Goal: Transaction & Acquisition: Purchase product/service

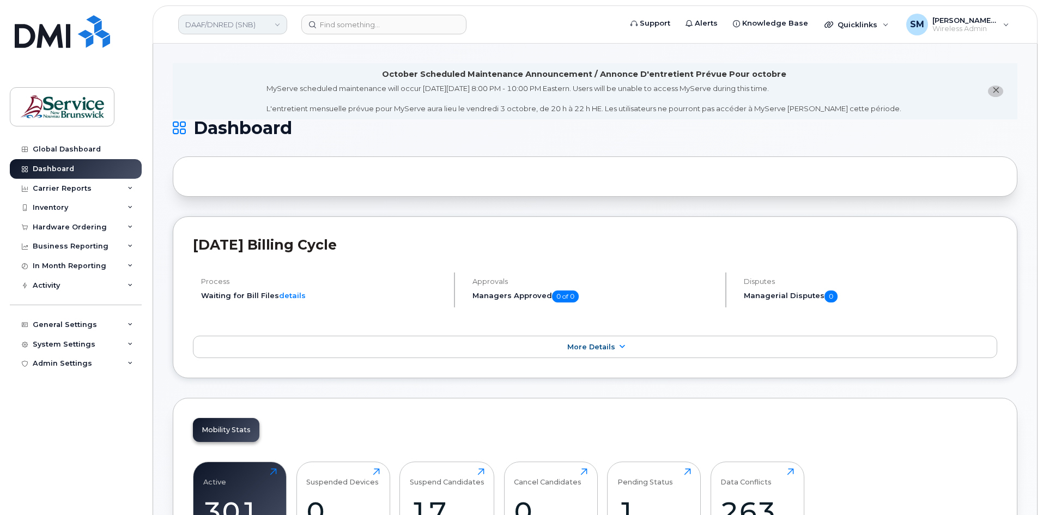
click at [250, 23] on link "DAAF/DNRED (SNB)" at bounding box center [232, 25] width 109 height 20
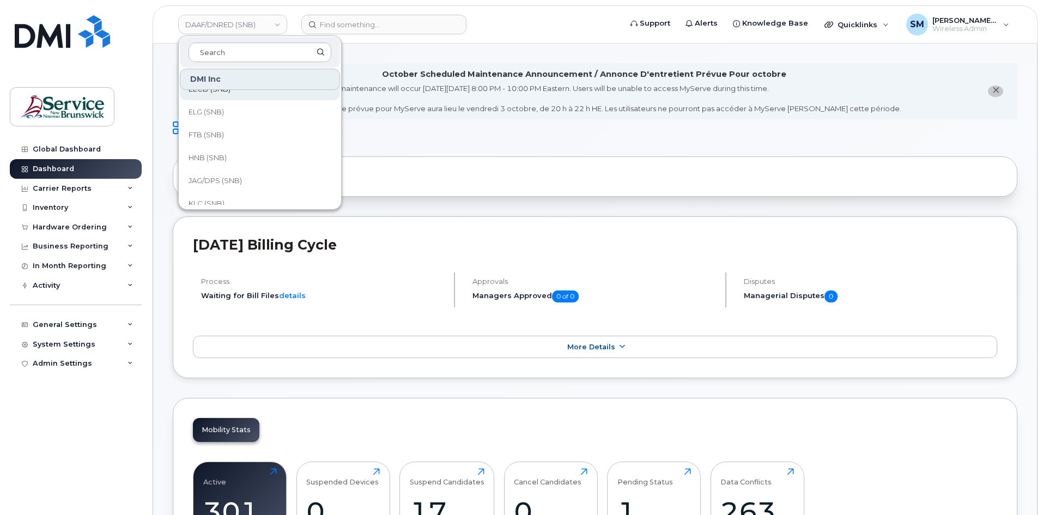
scroll to position [109, 0]
click at [223, 123] on link "HNB (SNB)" at bounding box center [260, 131] width 160 height 22
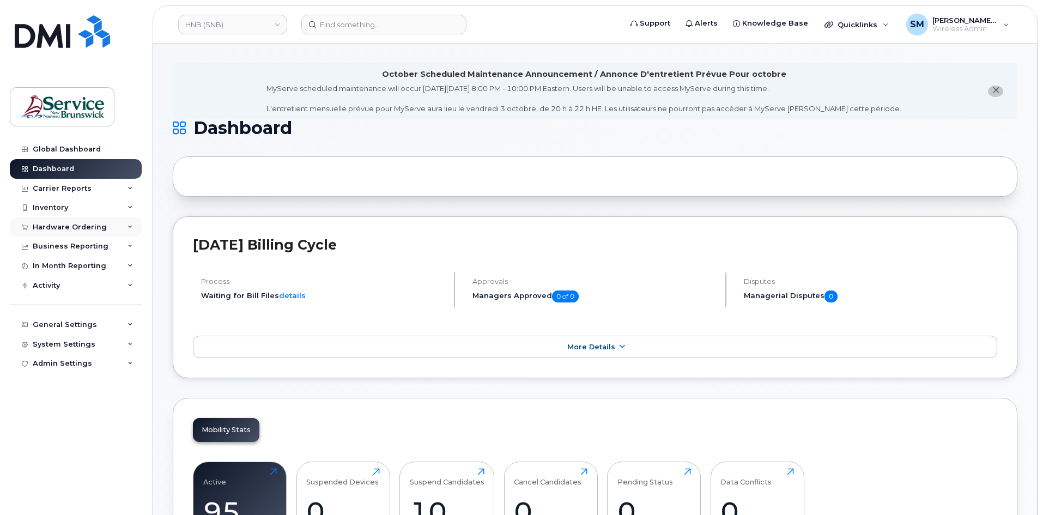
click at [60, 223] on div "Hardware Ordering" at bounding box center [70, 227] width 74 height 9
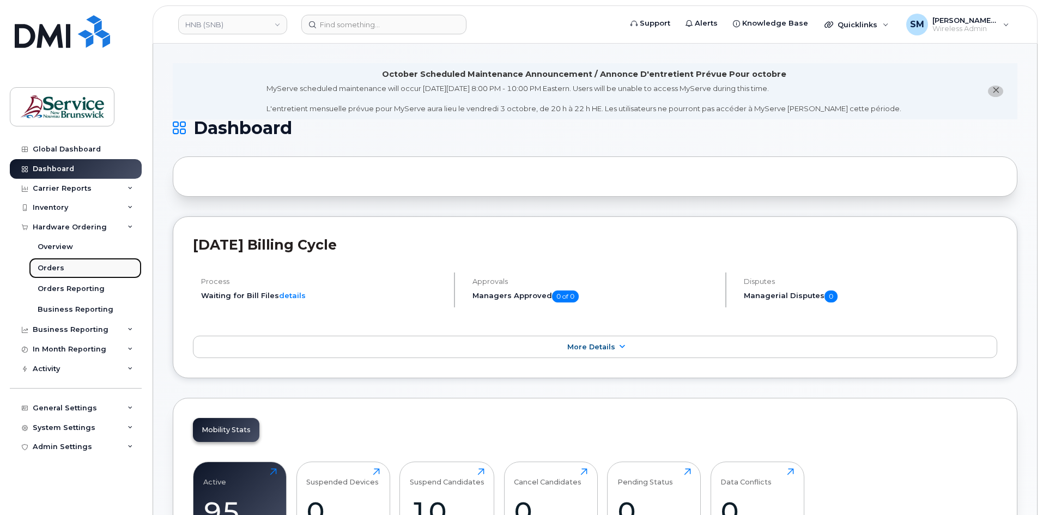
click at [88, 277] on link "Orders" at bounding box center [85, 268] width 113 height 21
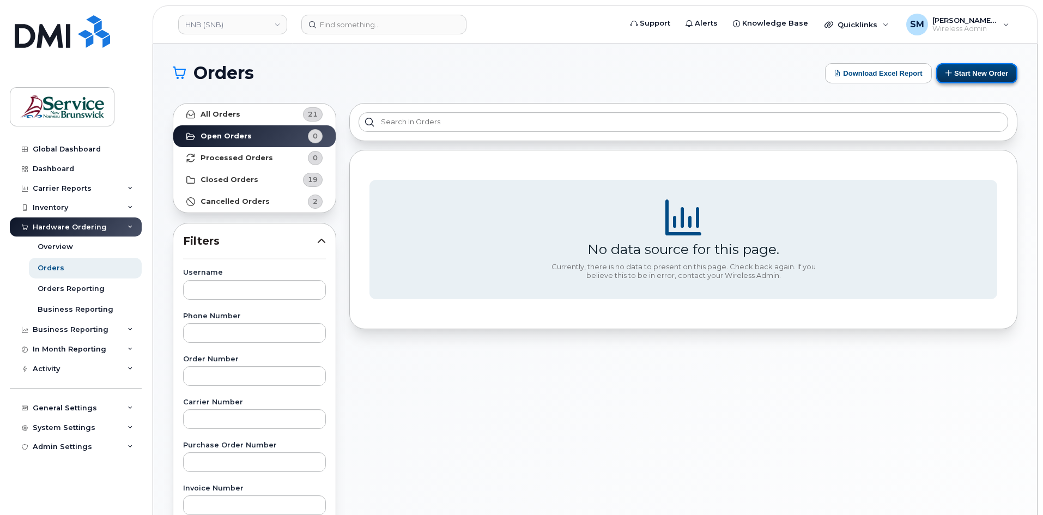
click at [949, 74] on icon at bounding box center [949, 72] width 7 height 7
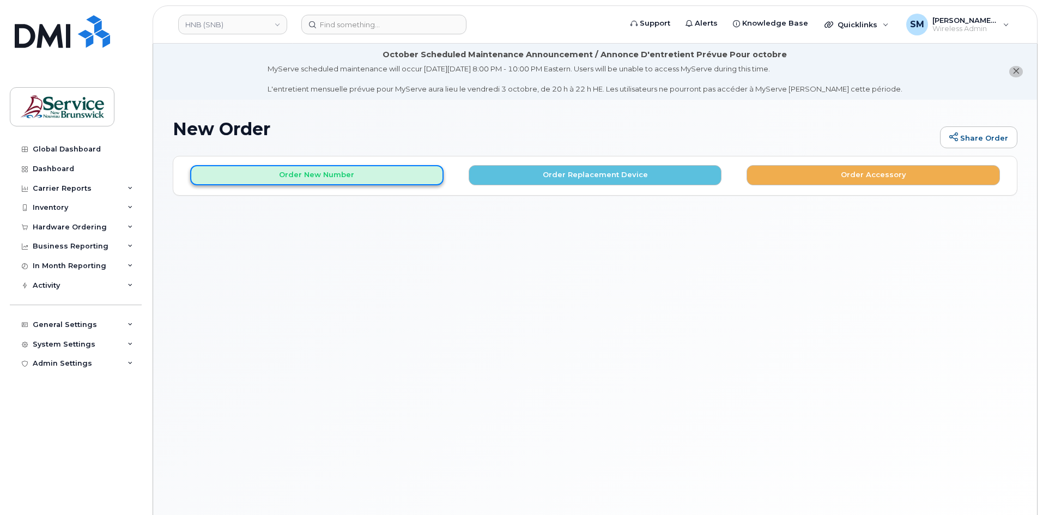
click at [311, 177] on button "Order New Number" at bounding box center [316, 175] width 253 height 20
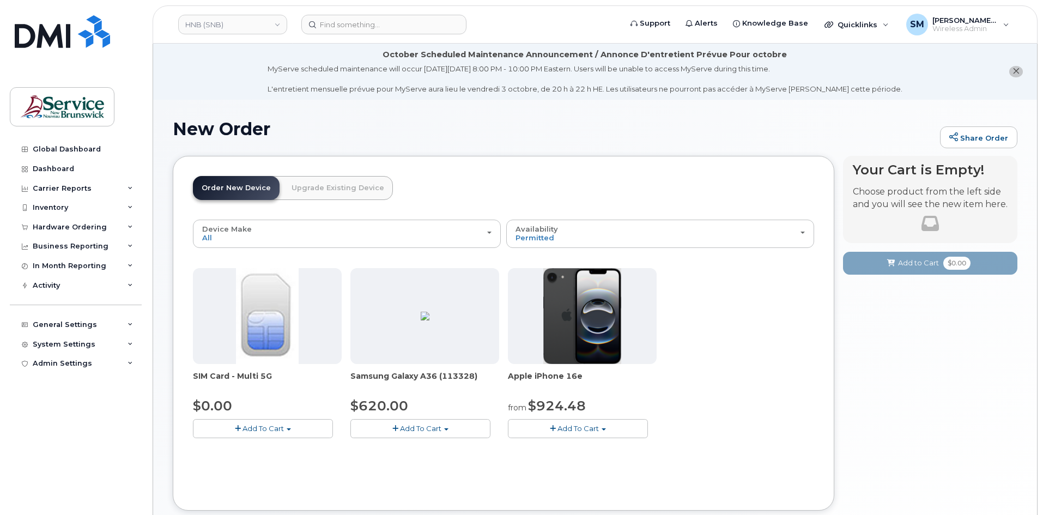
click at [576, 427] on span "Add To Cart" at bounding box center [578, 428] width 41 height 9
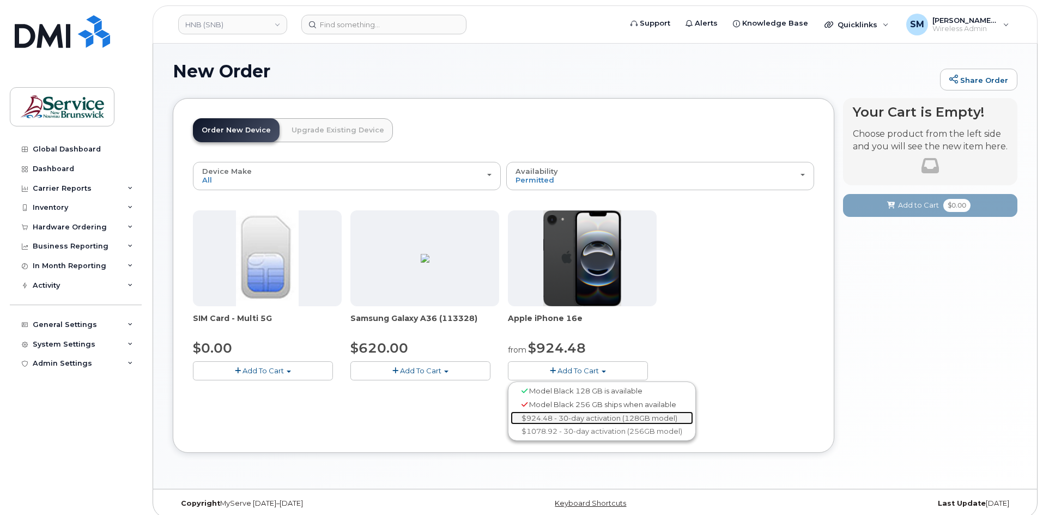
scroll to position [66, 0]
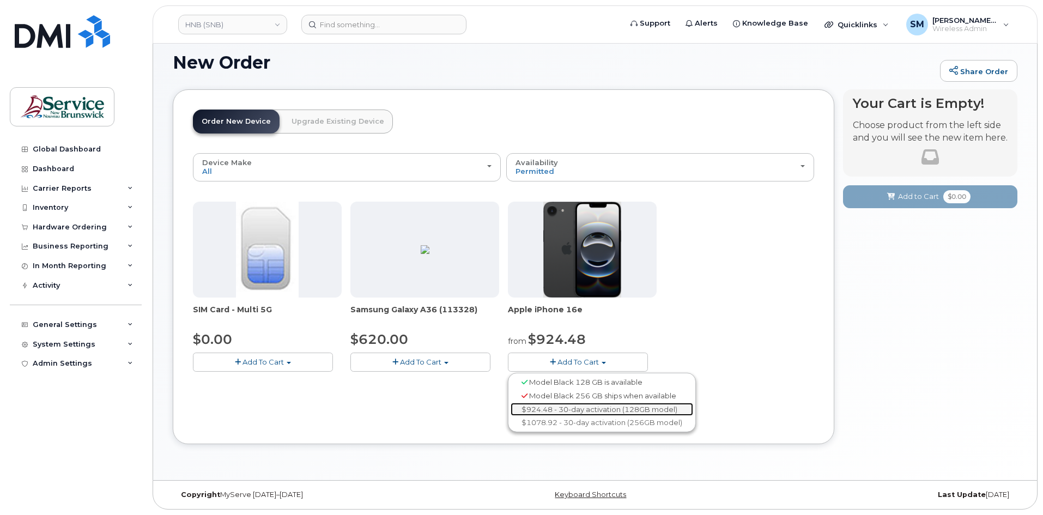
click at [649, 407] on link "$924.48 - 30-day activation (128GB model)" at bounding box center [602, 410] width 183 height 14
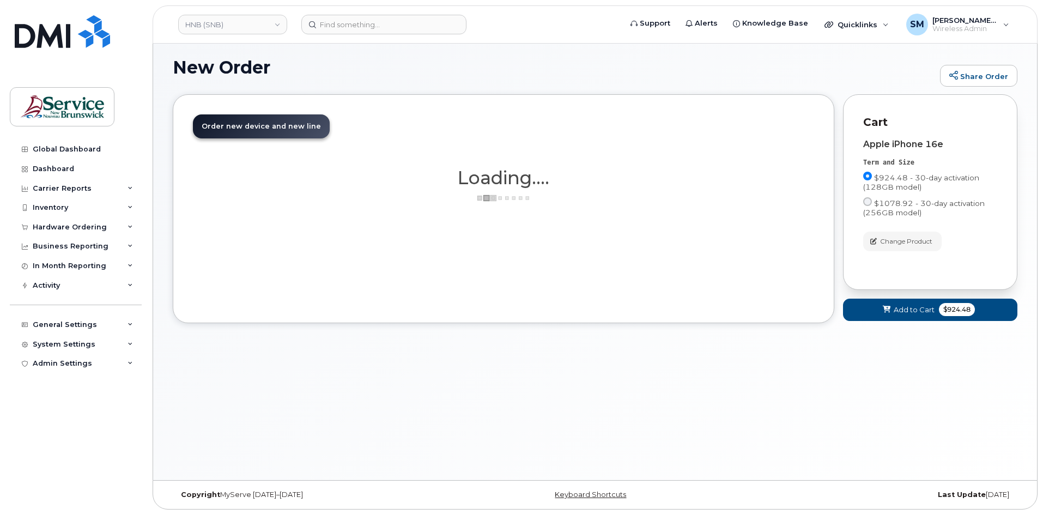
scroll to position [62, 0]
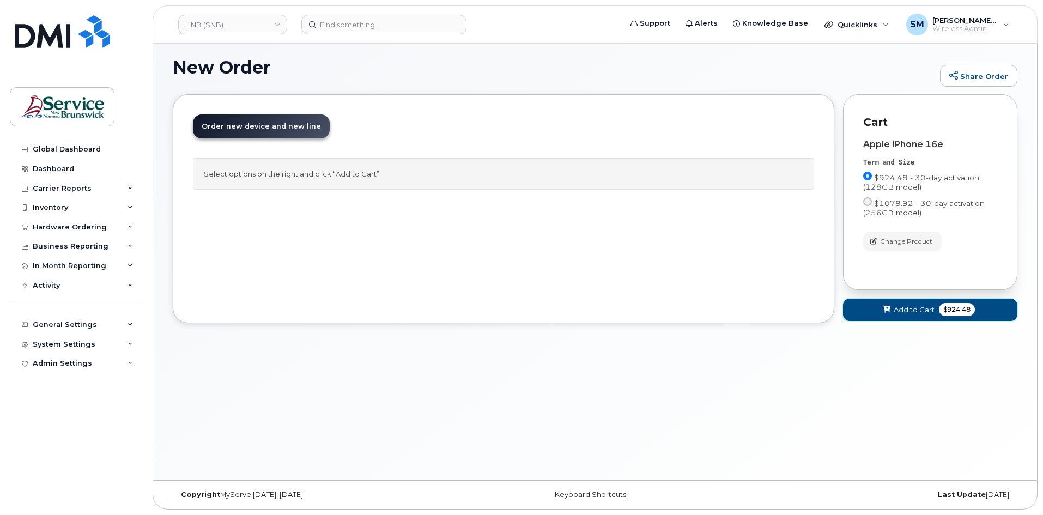
click at [932, 316] on button "Add to Cart $924.48" at bounding box center [930, 310] width 174 height 22
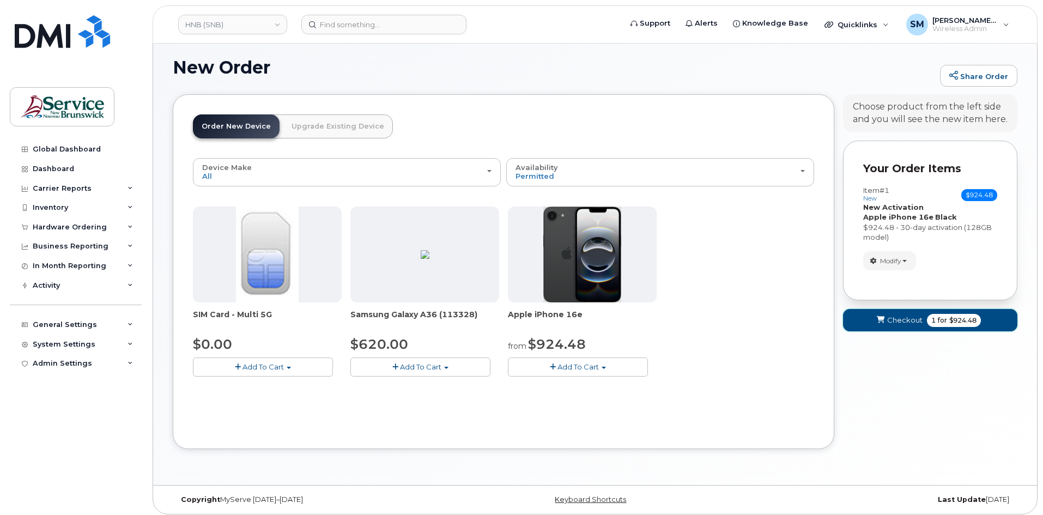
click at [890, 331] on button "Checkout 1 for $924.48" at bounding box center [930, 320] width 174 height 22
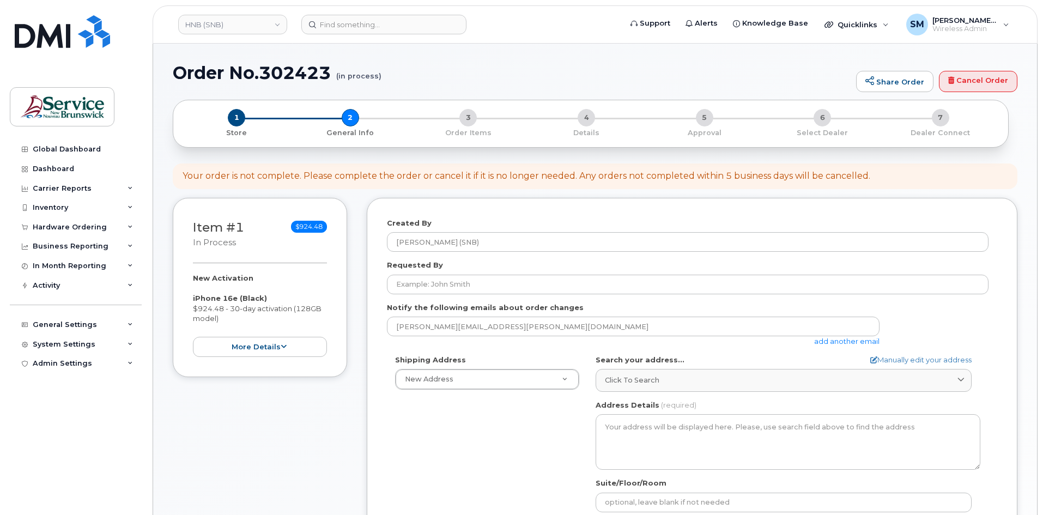
select select
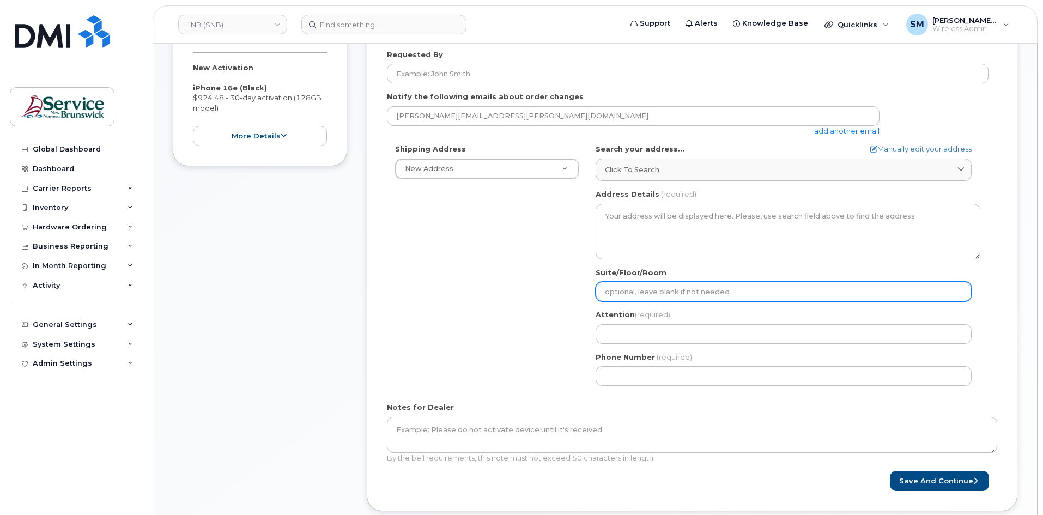
scroll to position [164, 0]
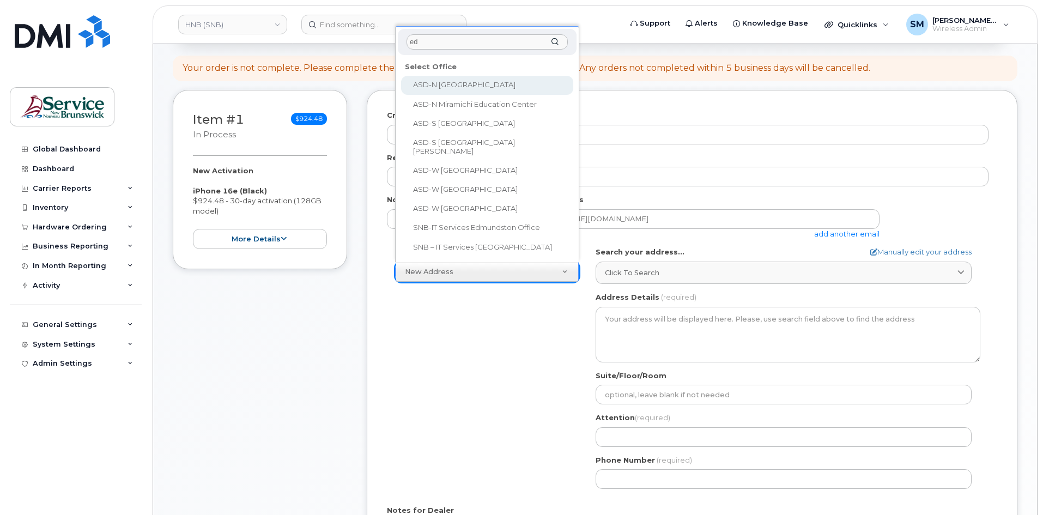
type input "edm"
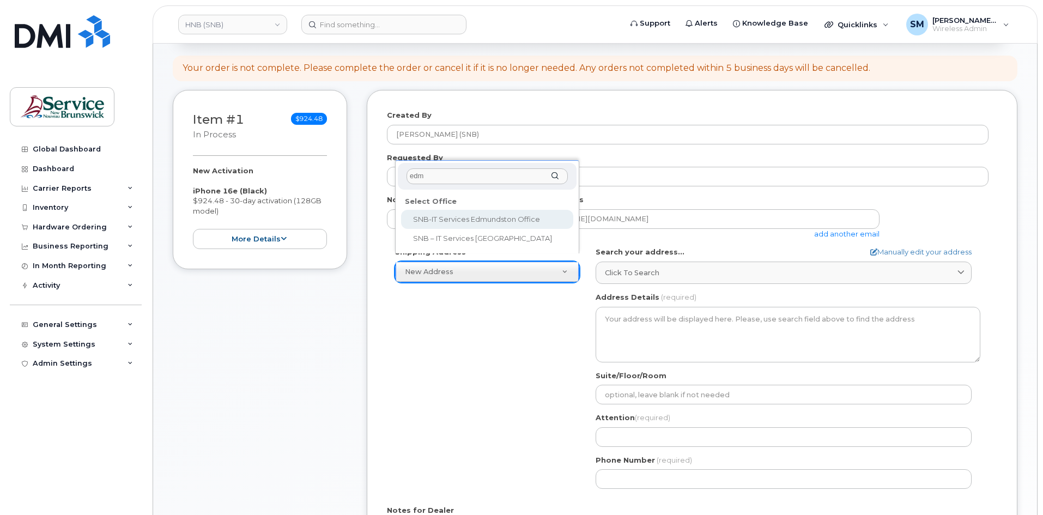
select select
type textarea "25 Rue Guy Edmundston New Brunswick E3V 3K5"
type input "Guy Morin/Richard Clavette"
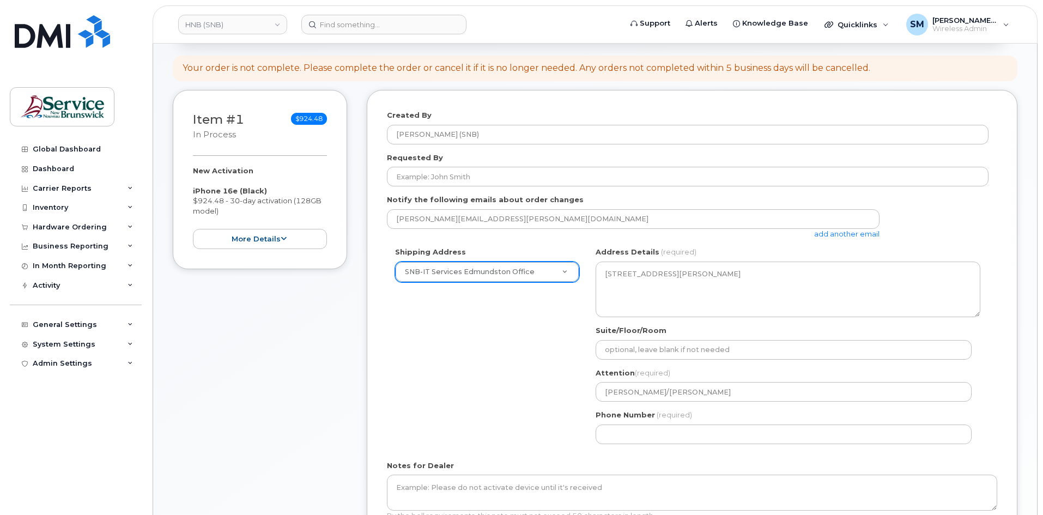
click at [572, 188] on form "Created By Slattery, Matthew (SNB) Requested By Notify the following emails abo…" at bounding box center [692, 329] width 610 height 439
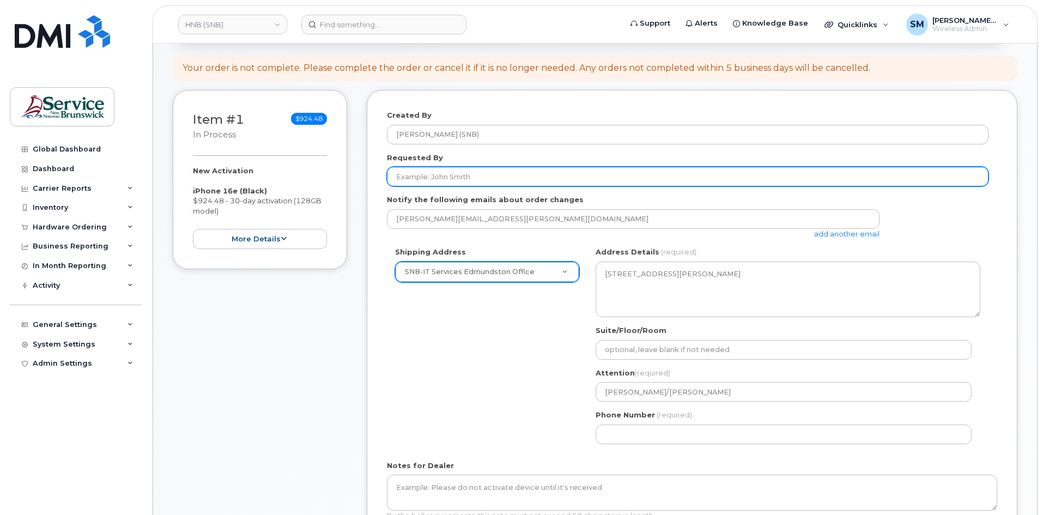
click at [571, 184] on input "Requested By" at bounding box center [688, 177] width 602 height 20
paste input "[PERSON_NAME][EMAIL_ADDRESS][PERSON_NAME][DOMAIN_NAME]"
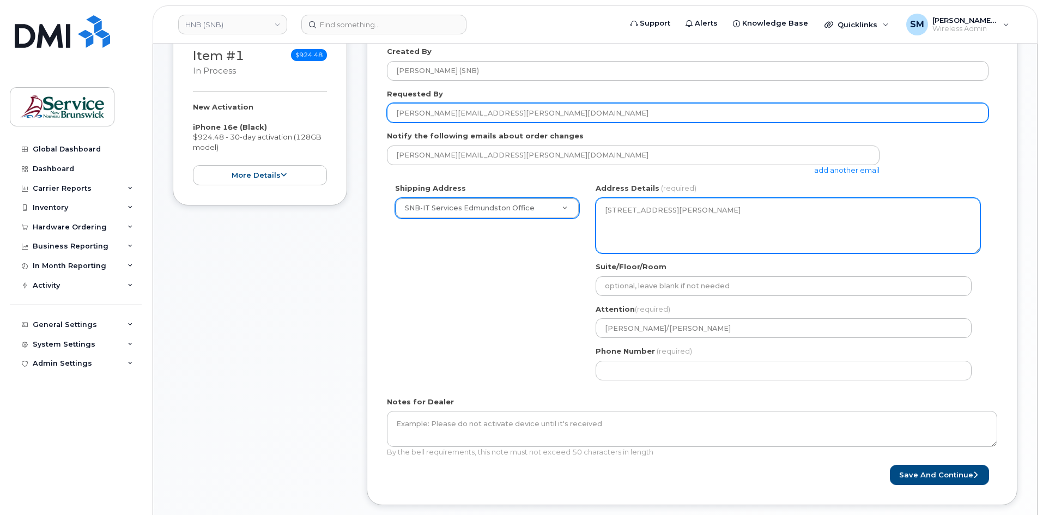
scroll to position [327, 0]
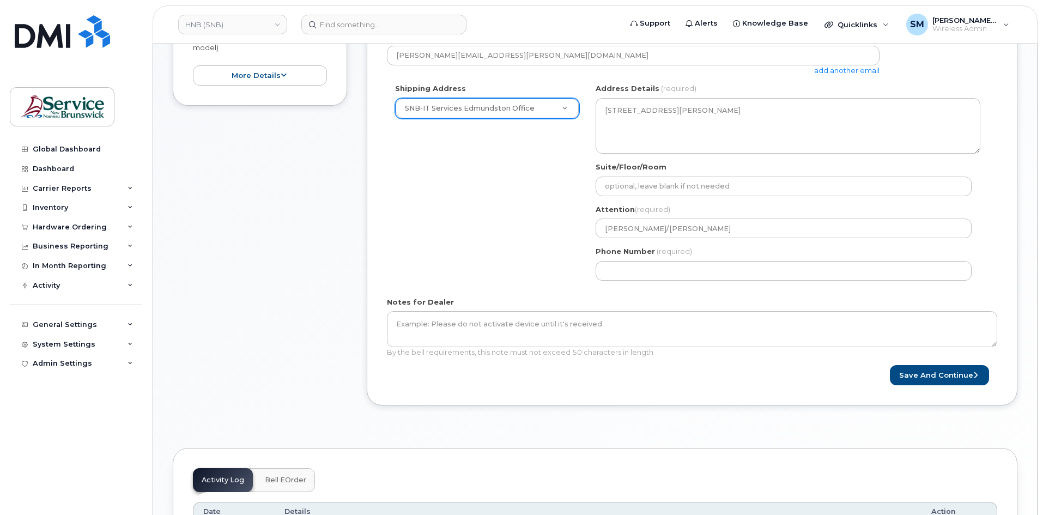
type input "[PERSON_NAME][EMAIL_ADDRESS][PERSON_NAME][DOMAIN_NAME]"
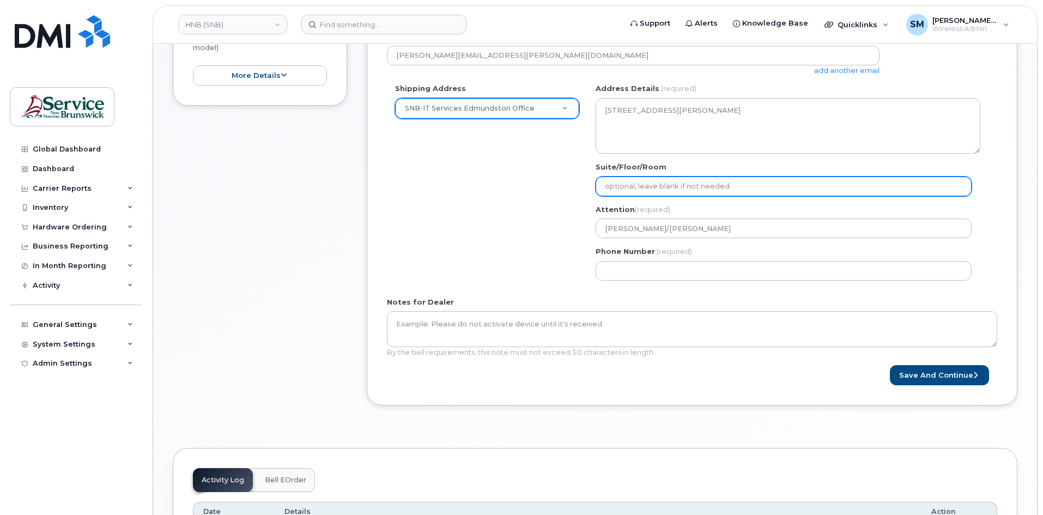
click at [642, 194] on input "Suite/Floor/Room" at bounding box center [784, 187] width 376 height 20
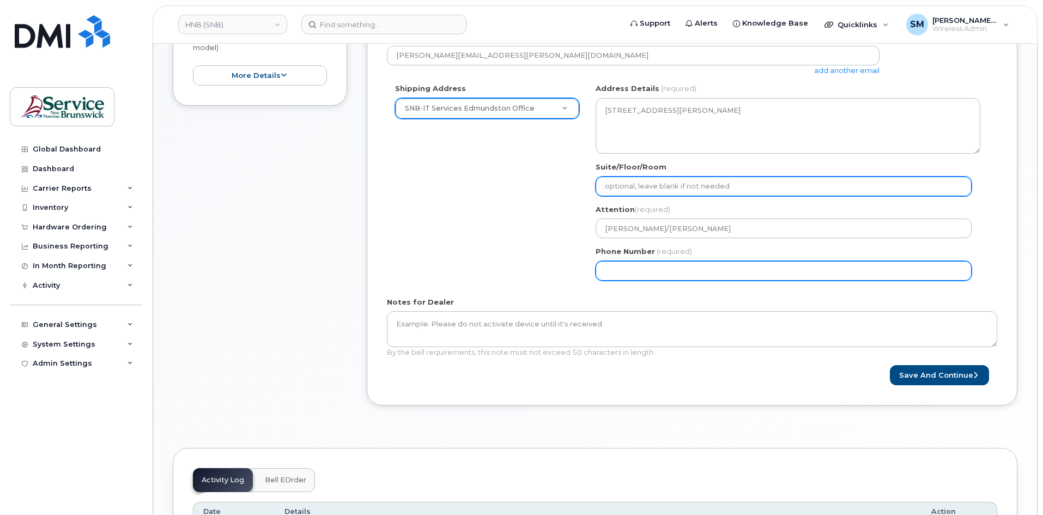
paste input "WO0000000494937"
select select
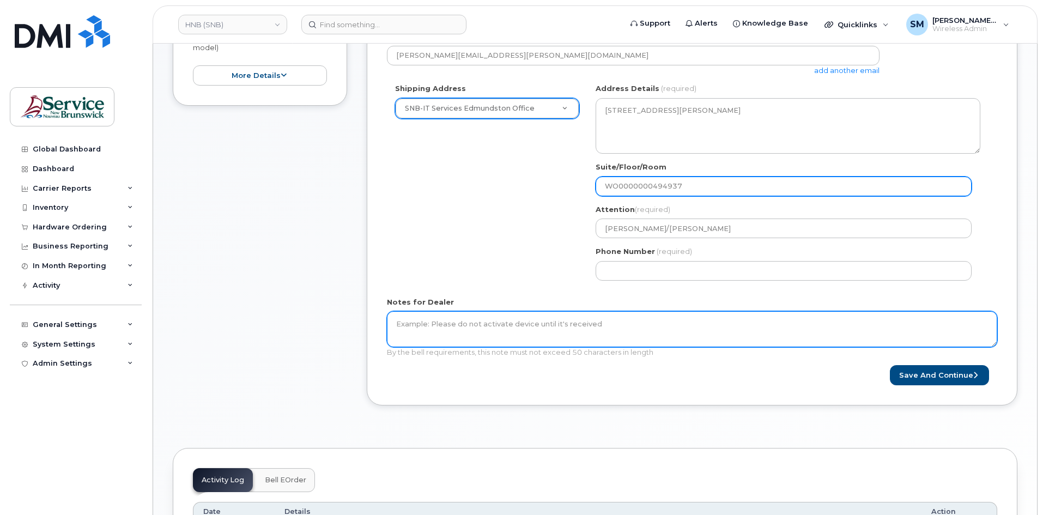
type input "WO0000000494937"
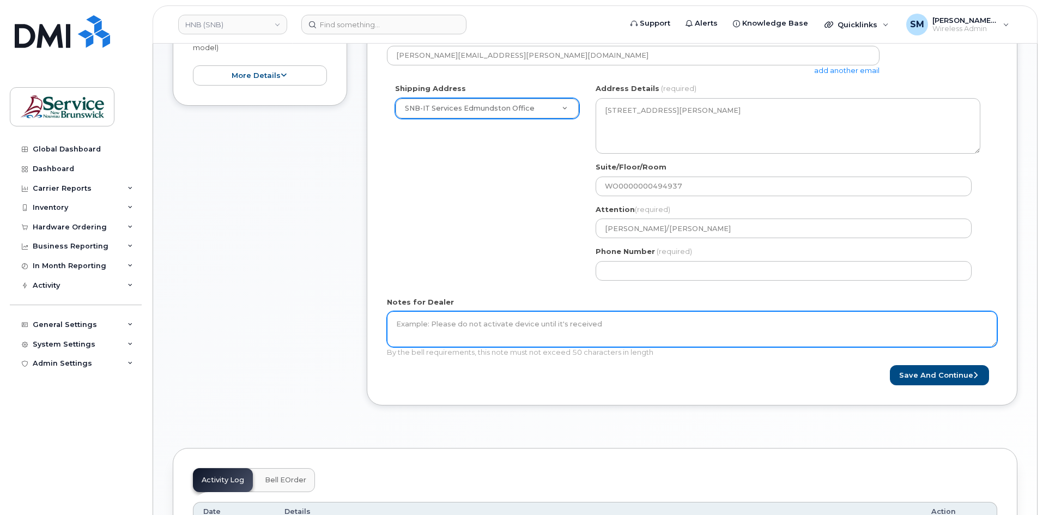
click at [592, 334] on textarea "Notes for Dealer" at bounding box center [692, 329] width 610 height 36
paste textarea "WO0000000494937"
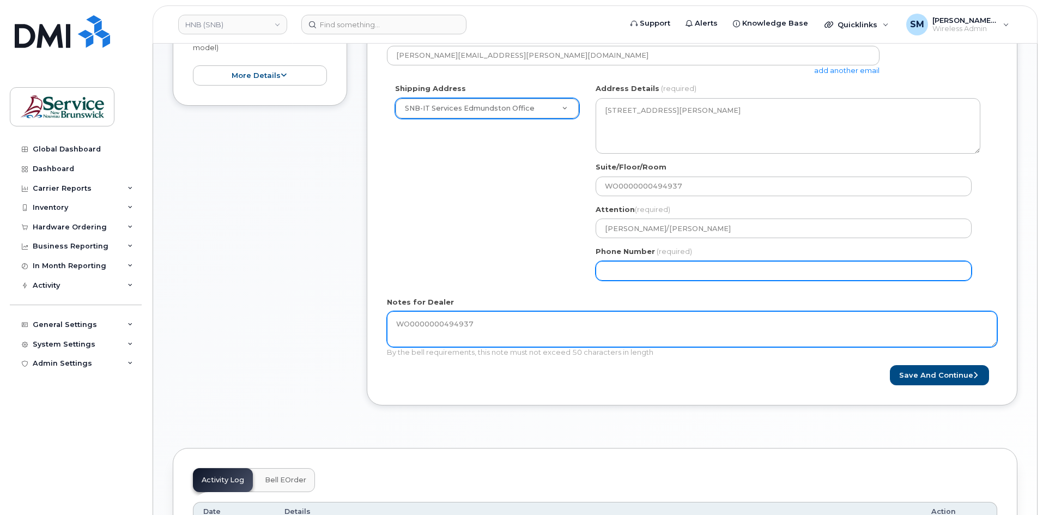
type textarea "WO0000000494937"
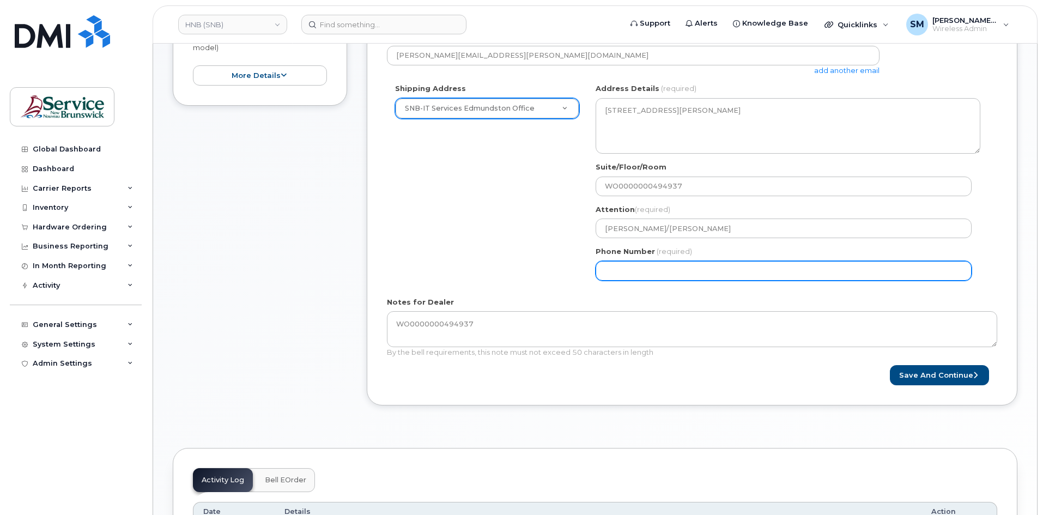
click at [639, 271] on input "Phone Number" at bounding box center [784, 271] width 376 height 20
select select
type input "506639633"
select select
type input "5066396338"
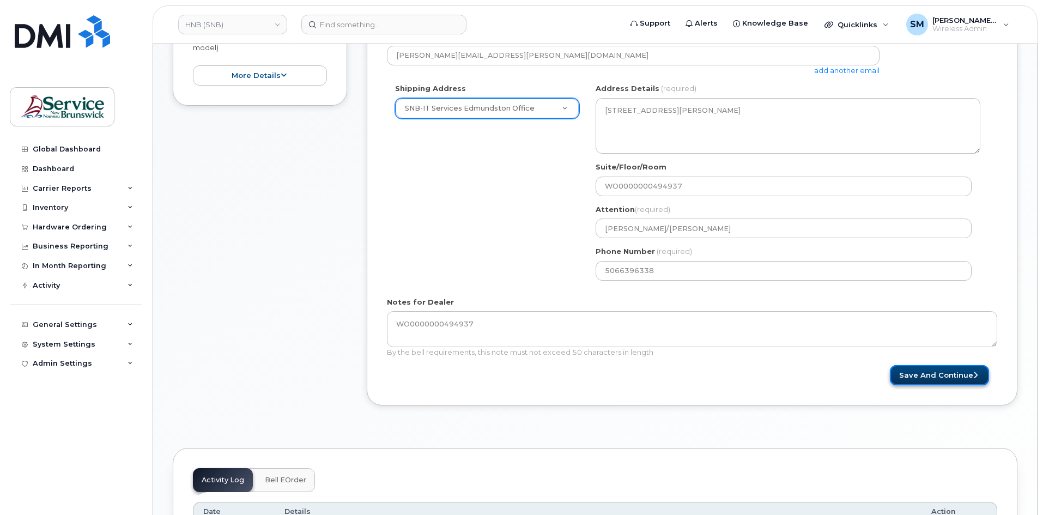
drag, startPoint x: 945, startPoint y: 371, endPoint x: 940, endPoint y: 368, distance: 6.1
click at [945, 371] on button "Save and Continue" at bounding box center [939, 375] width 99 height 20
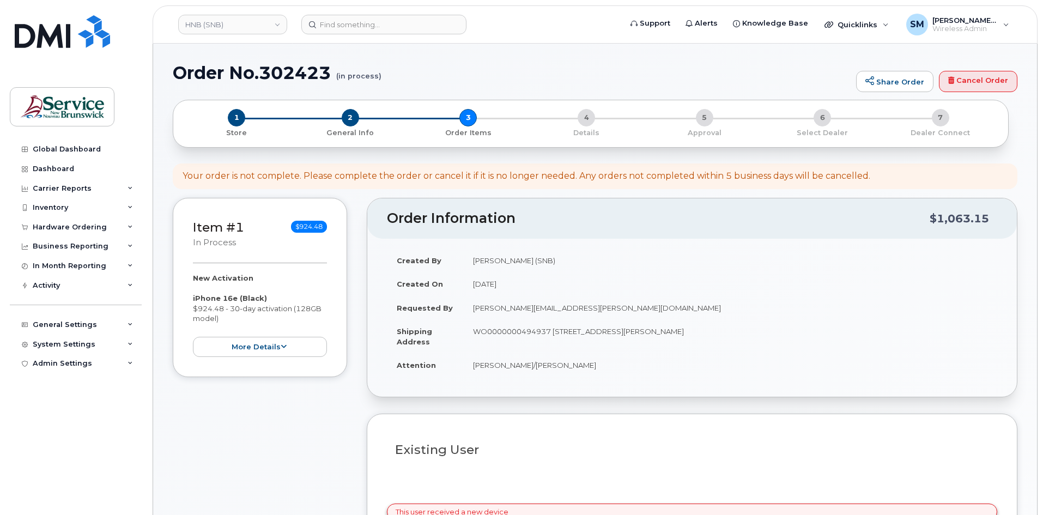
select select
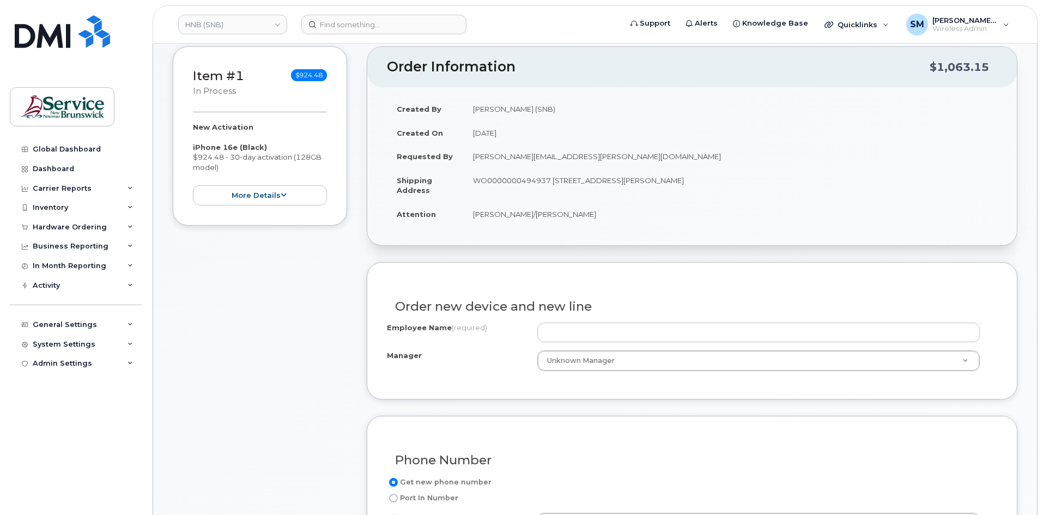
scroll to position [218, 0]
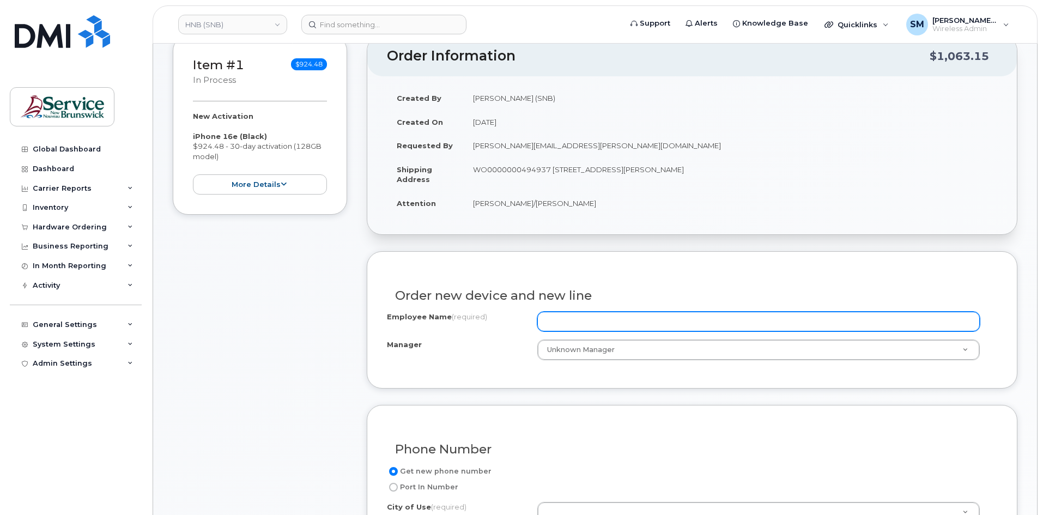
click at [568, 325] on input "Employee Name (required)" at bounding box center [758, 322] width 443 height 20
paste input "[PERSON_NAME]"
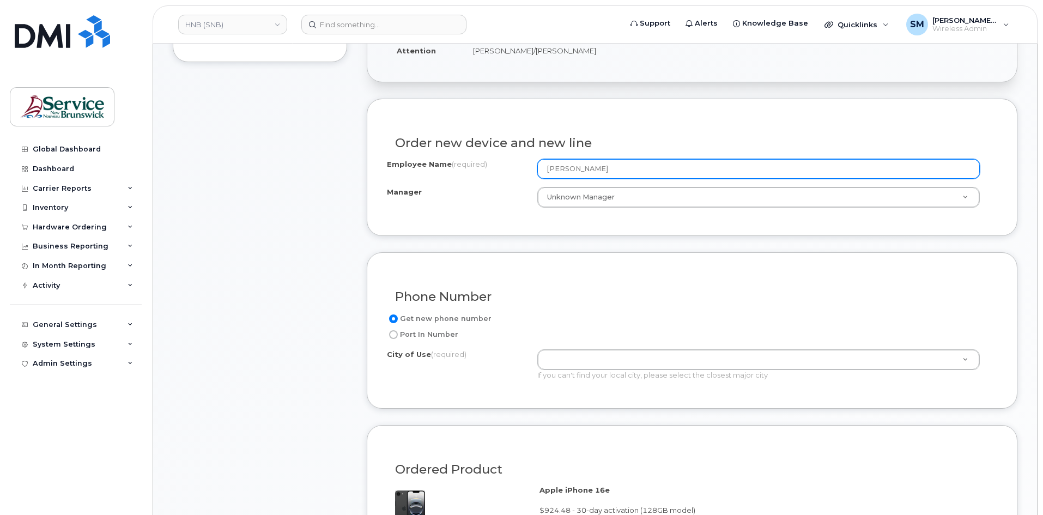
scroll to position [382, 0]
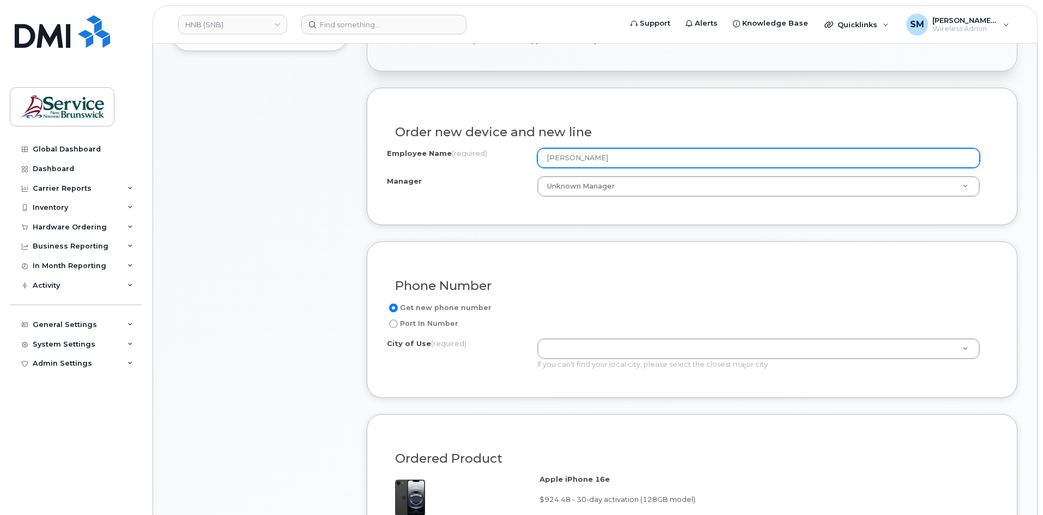
type input "[PERSON_NAME]"
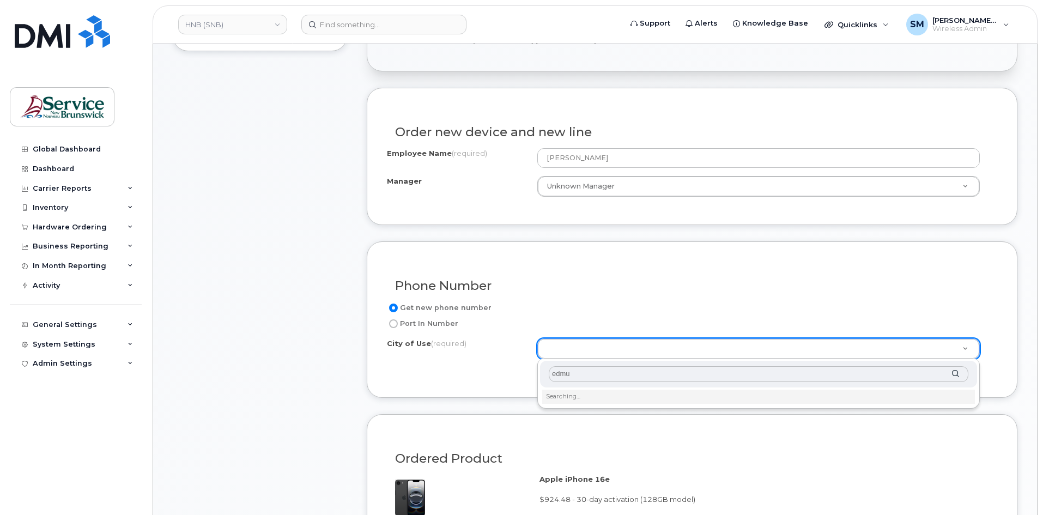
type input "edmun"
type input "1548"
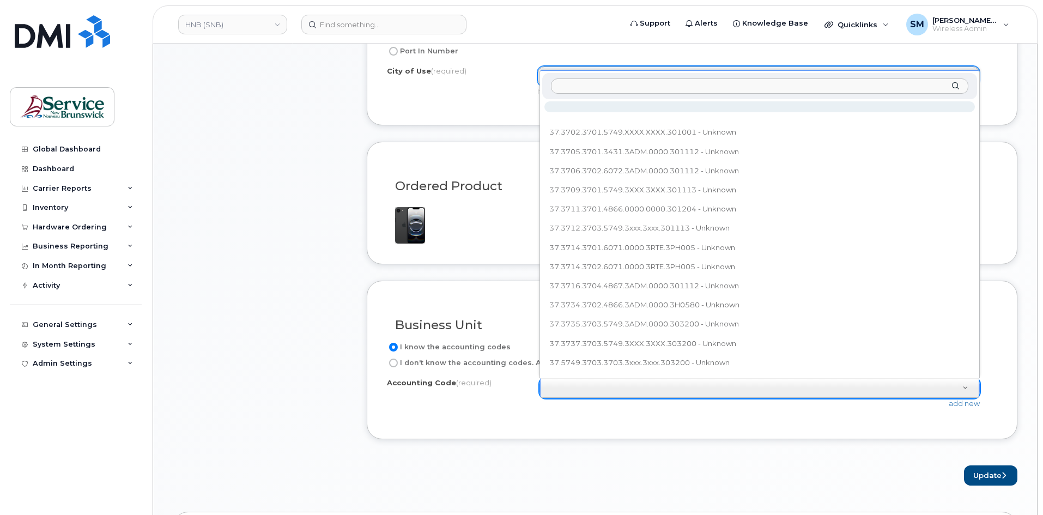
scroll to position [12, 0]
type input "37.3706.3702.6071.3ADM.0000.301112"
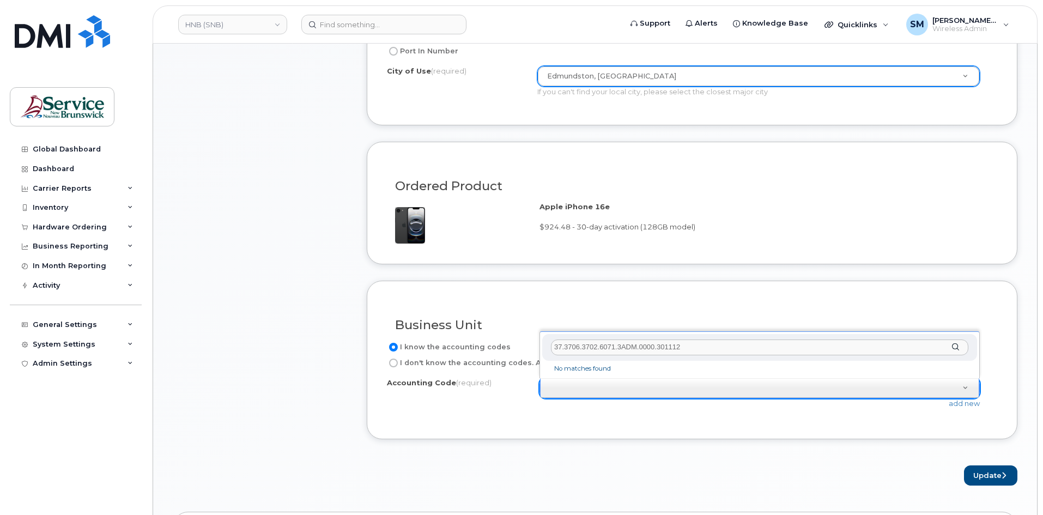
scroll to position [0, 0]
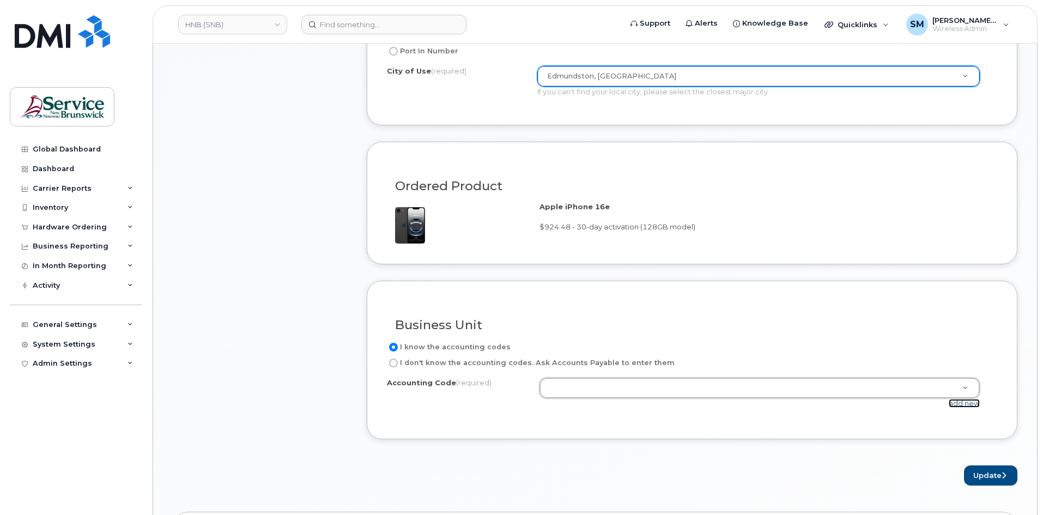
click at [962, 403] on link "add new" at bounding box center [964, 403] width 31 height 9
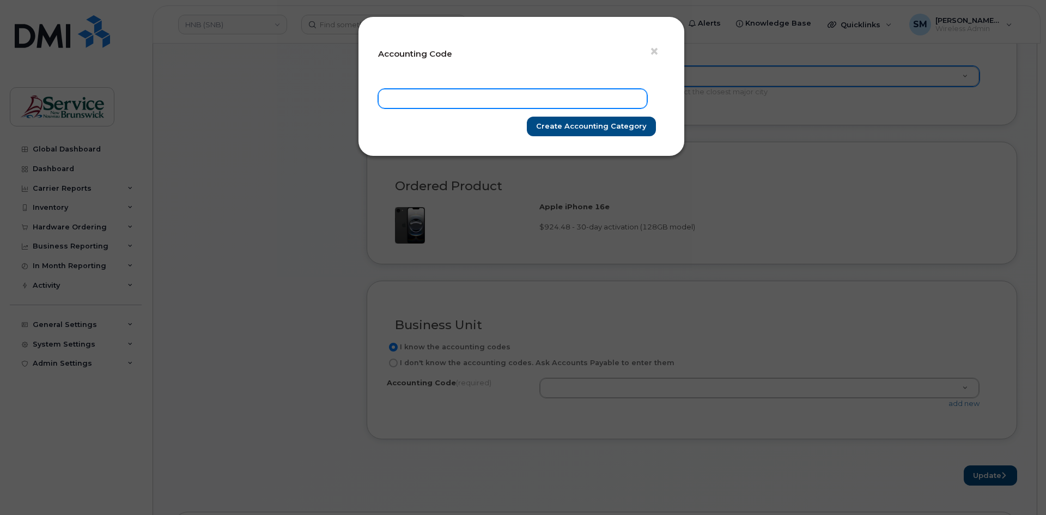
click at [582, 100] on input "text" at bounding box center [512, 99] width 269 height 20
paste input "37.3706.3702.6071.3ADM.0000.301112"
type input "37.3706.3702.6071.3ADM.0000.301112"
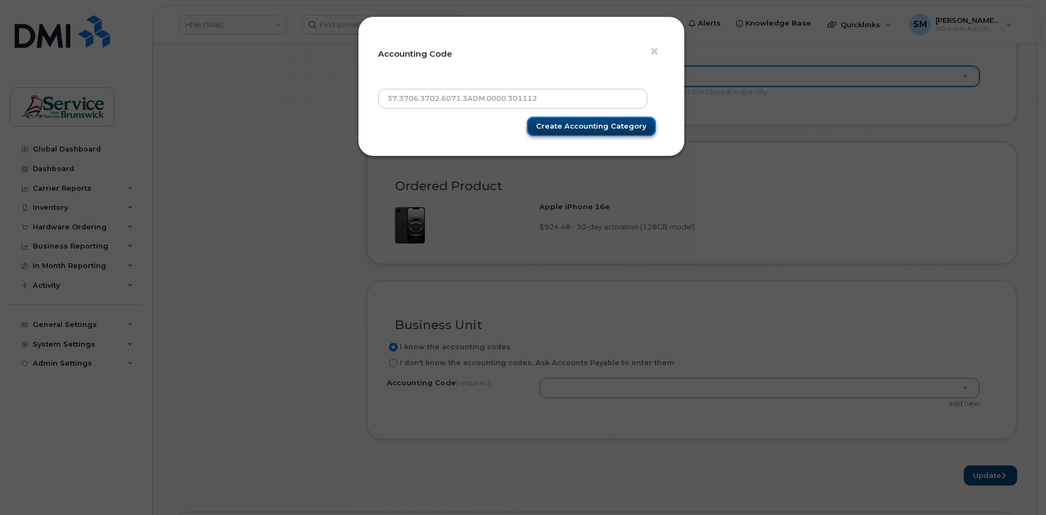
click at [618, 131] on input "Create Accounting category" at bounding box center [591, 127] width 129 height 20
type input "Create Accounting category"
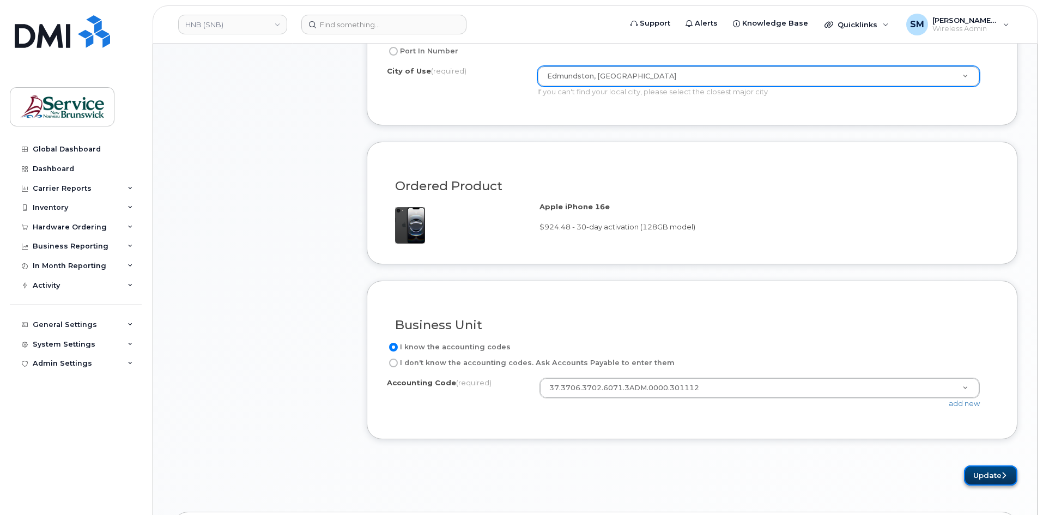
click at [1005, 471] on button "Update" at bounding box center [990, 475] width 53 height 20
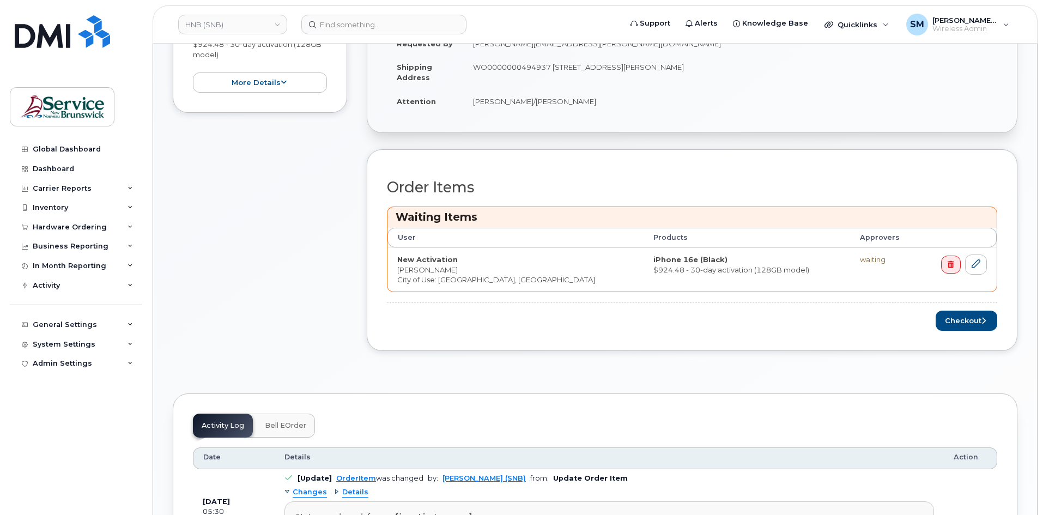
scroll to position [382, 0]
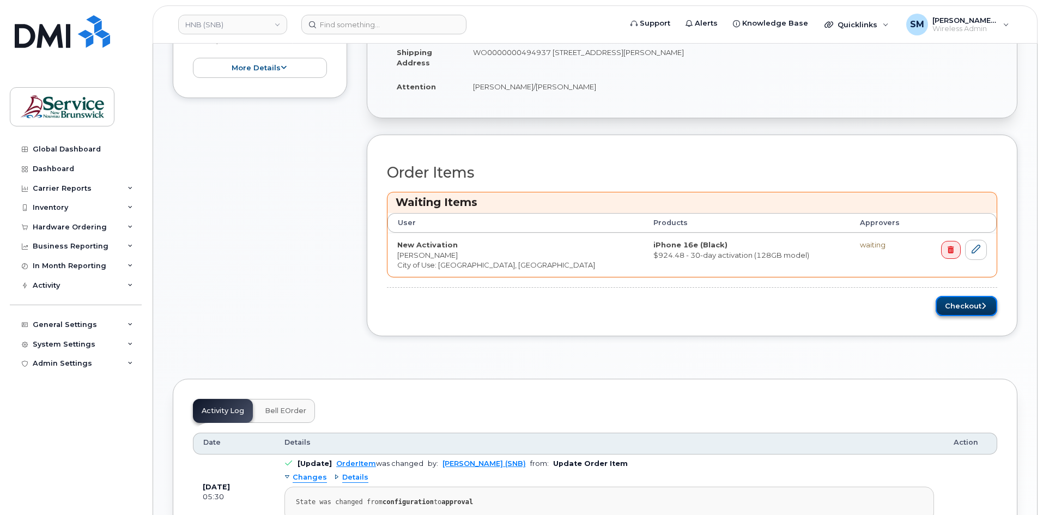
click at [942, 306] on button "Checkout" at bounding box center [967, 306] width 62 height 20
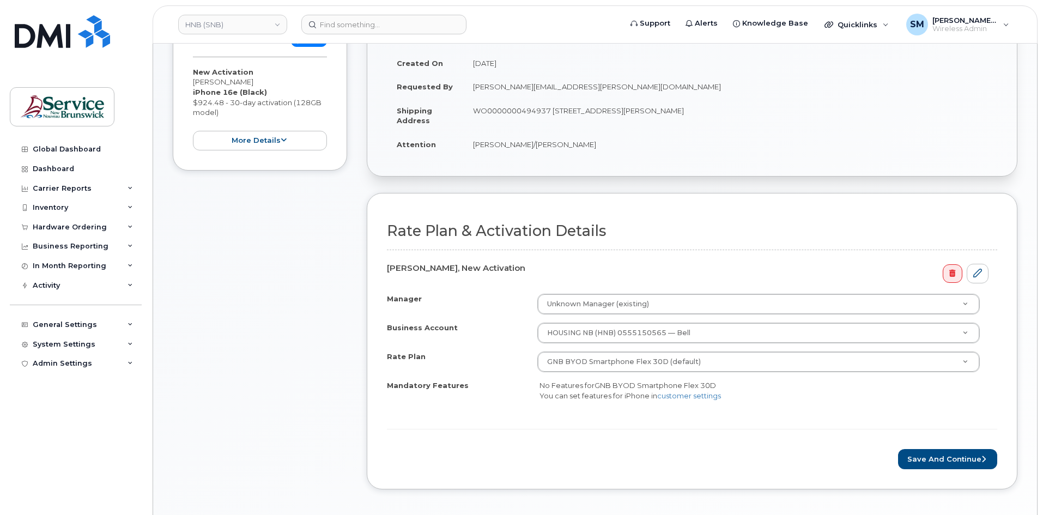
scroll to position [273, 0]
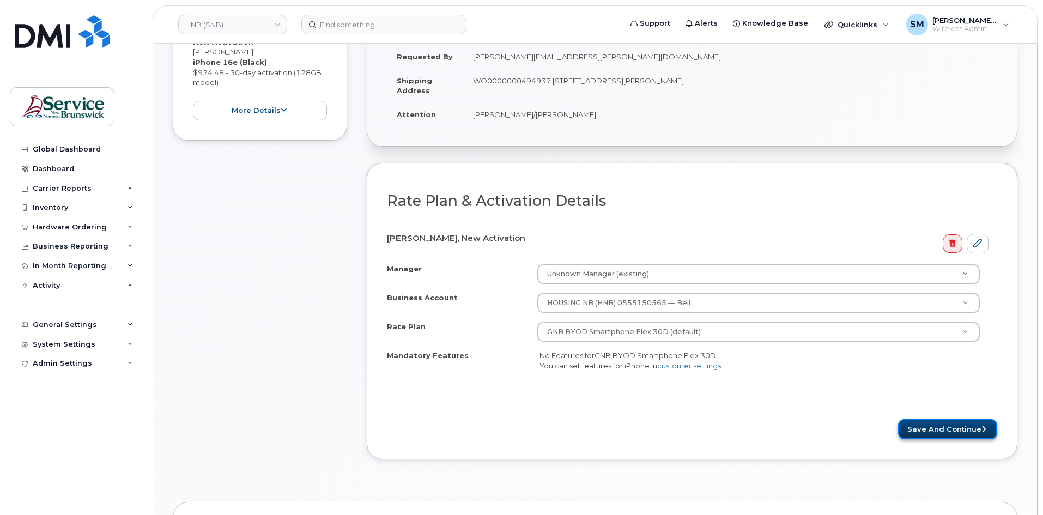
click at [940, 425] on button "Save and Continue" at bounding box center [947, 429] width 99 height 20
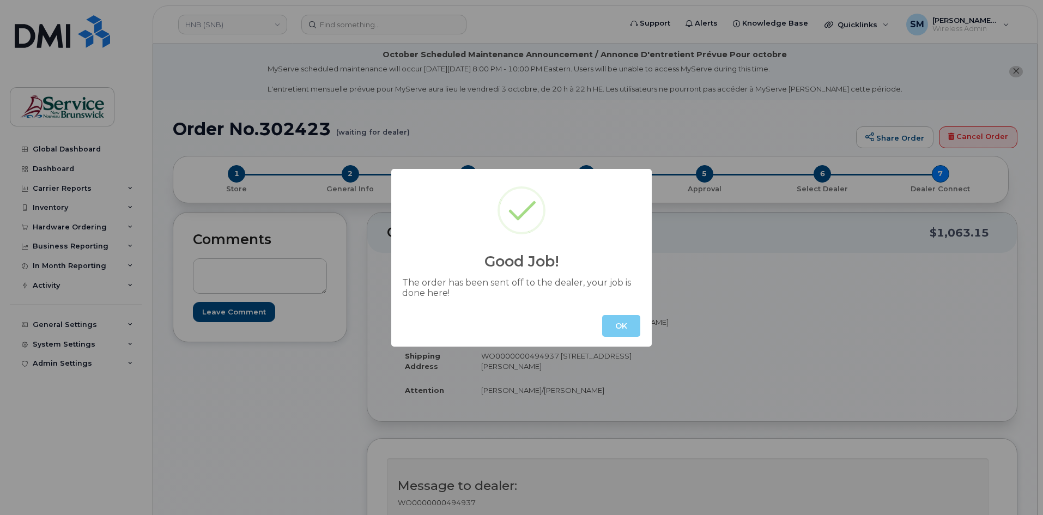
click at [622, 326] on button "OK" at bounding box center [621, 326] width 38 height 22
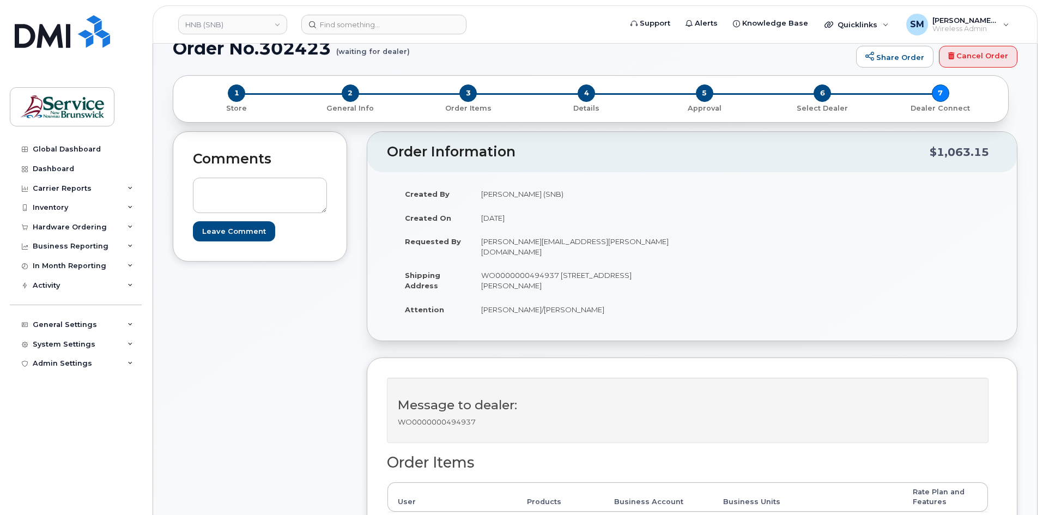
scroll to position [55, 0]
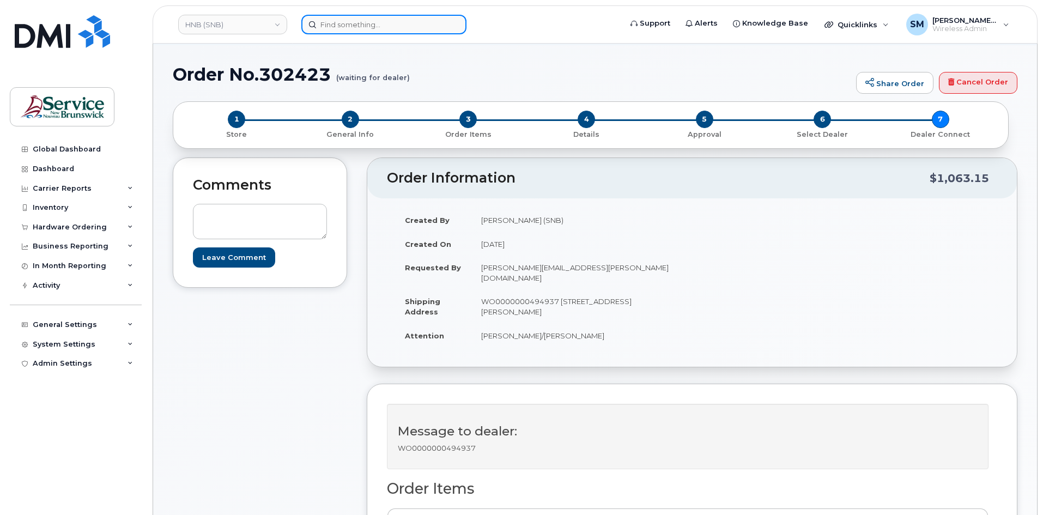
click at [381, 21] on input at bounding box center [383, 25] width 165 height 20
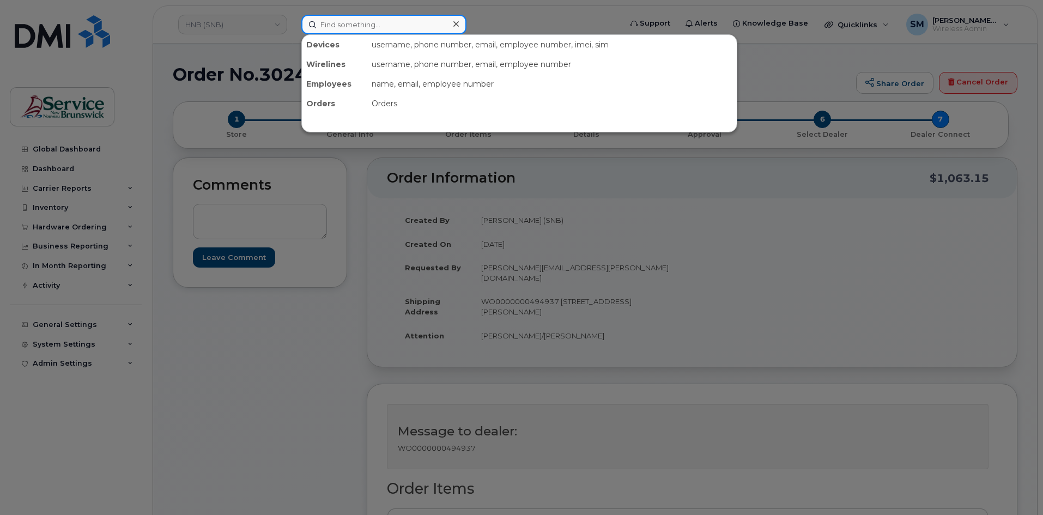
paste input "301481"
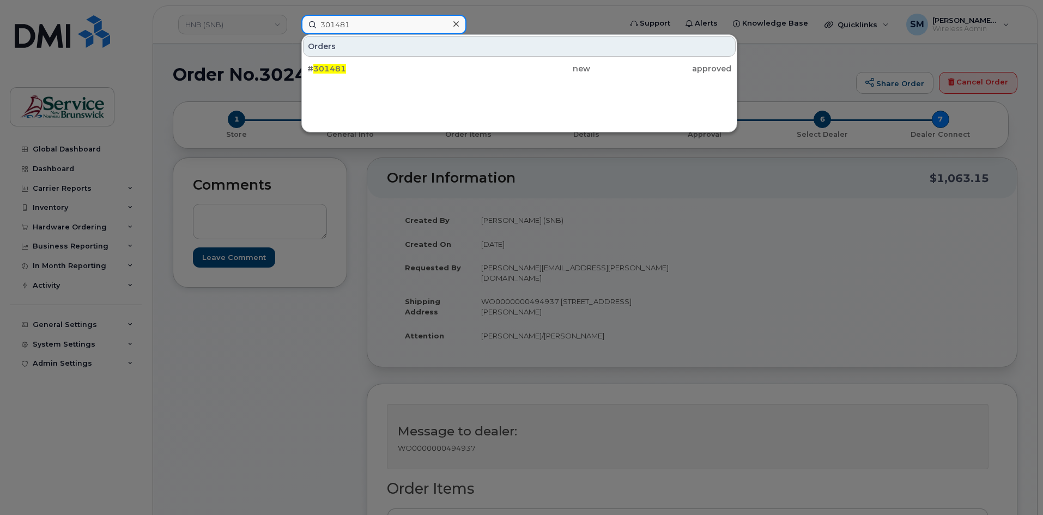
type input "301481"
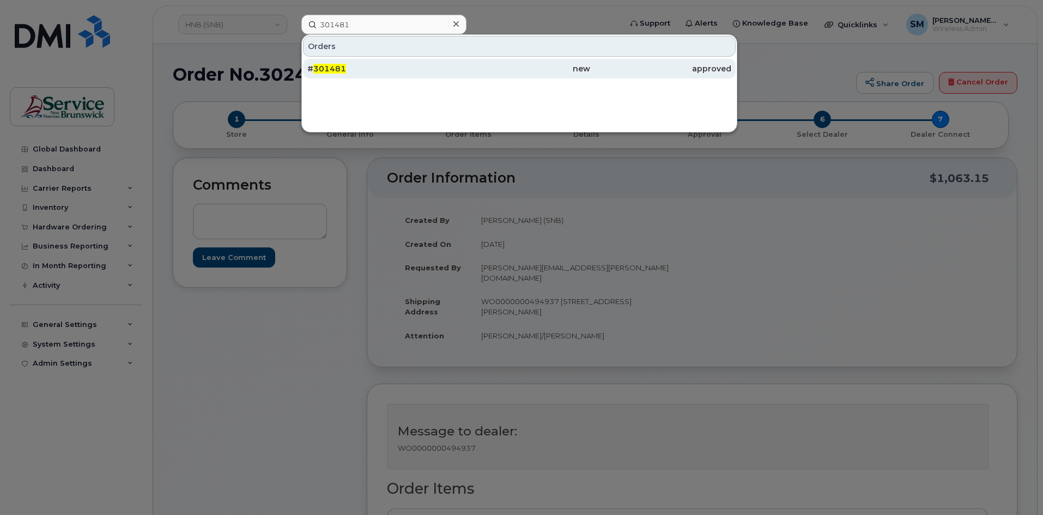
click at [395, 69] on div "# 301481" at bounding box center [377, 68] width 141 height 11
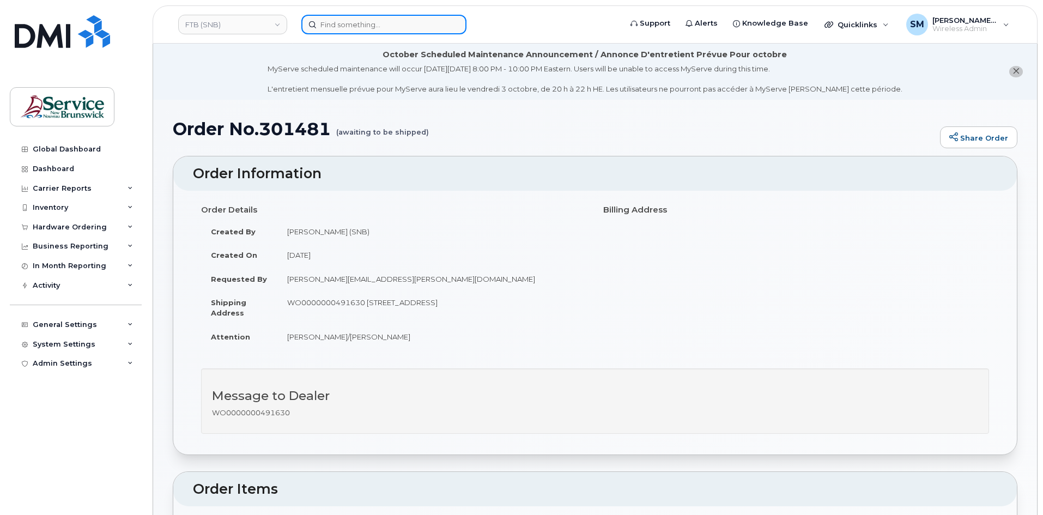
click at [367, 26] on input at bounding box center [383, 25] width 165 height 20
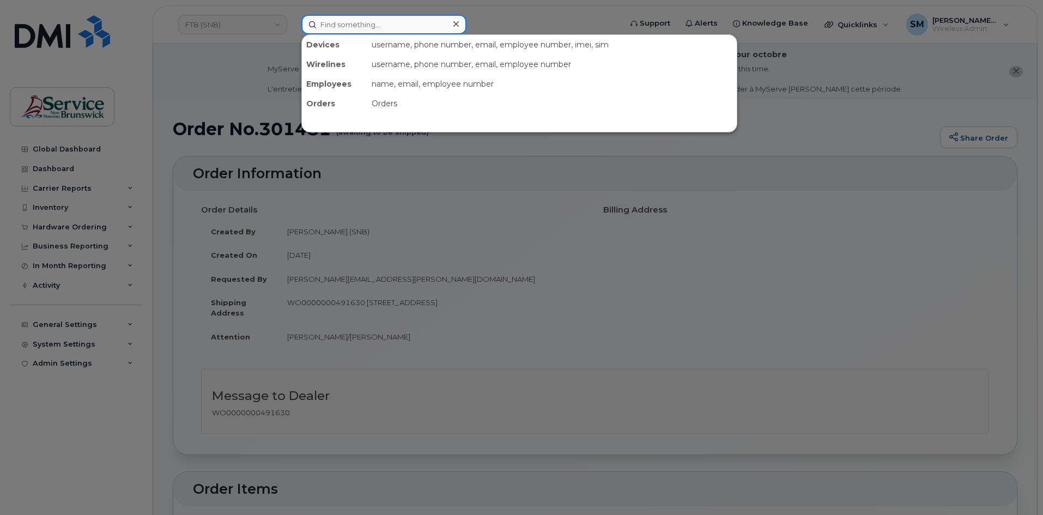
paste input "506 259 4837"
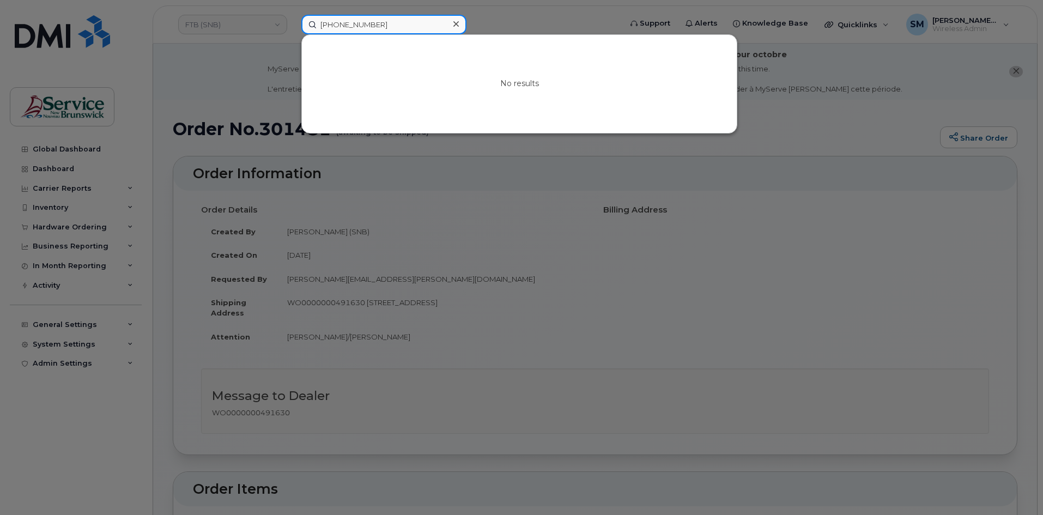
click at [355, 28] on input "506 259 4837" at bounding box center [383, 25] width 165 height 20
drag, startPoint x: 376, startPoint y: 26, endPoint x: 198, endPoint y: 21, distance: 178.3
click at [293, 26] on div "5062594837 No results" at bounding box center [458, 25] width 330 height 20
paste input "3017441"
type input "3017441"
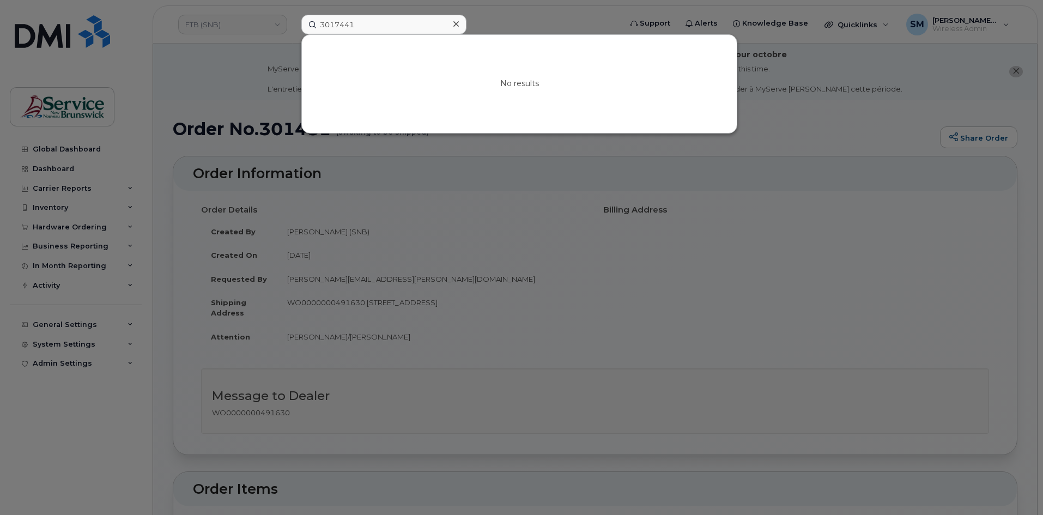
click at [241, 29] on div at bounding box center [521, 257] width 1043 height 515
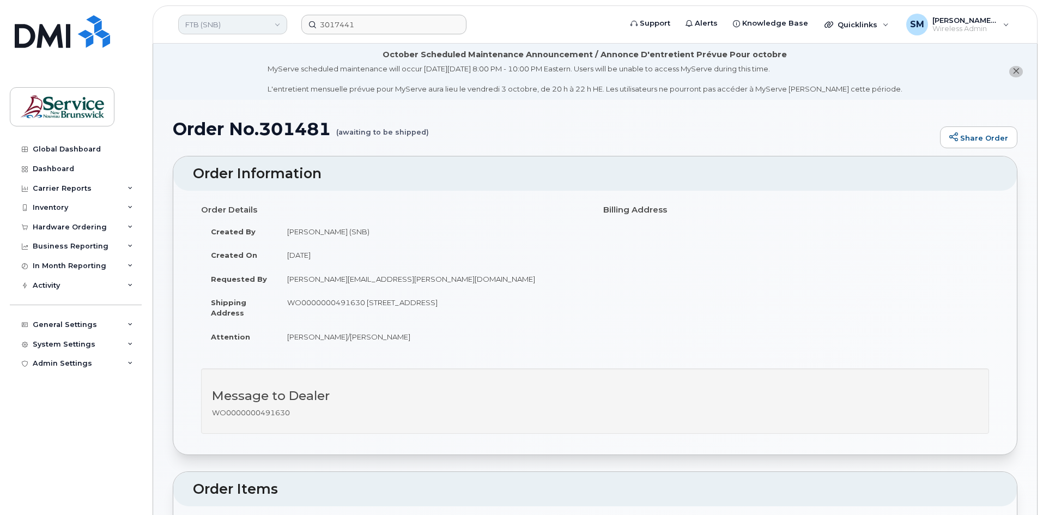
click at [236, 24] on link "FTB (SNB)" at bounding box center [232, 25] width 109 height 20
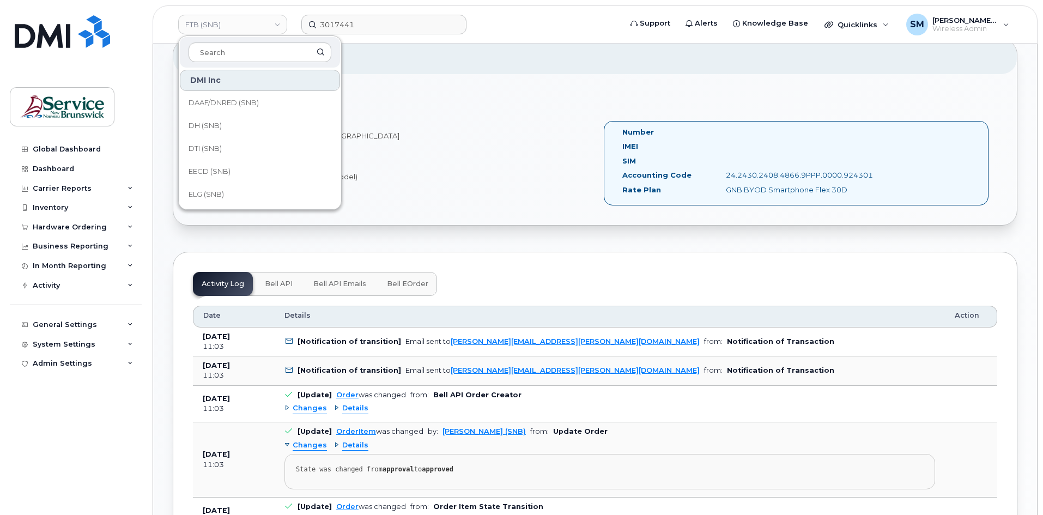
scroll to position [436, 0]
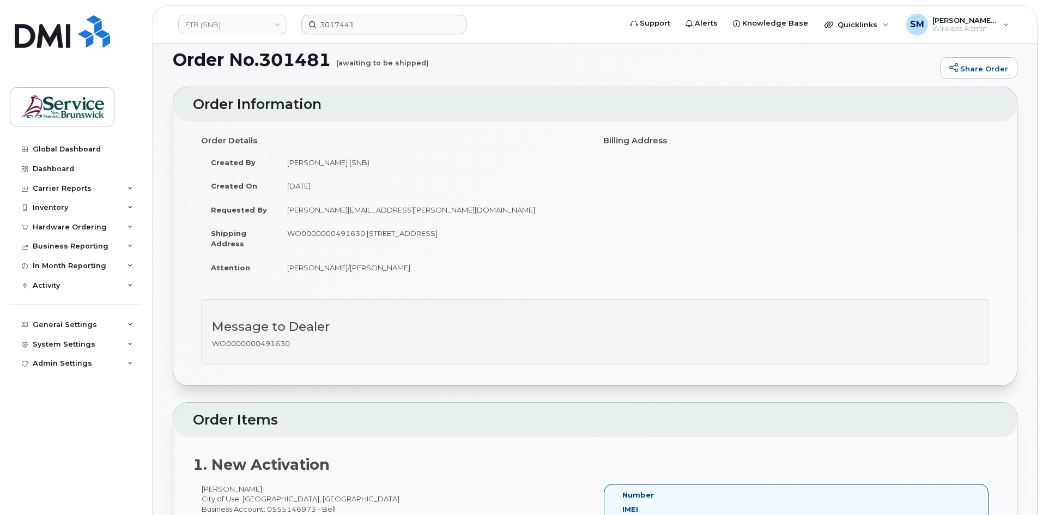
scroll to position [55, 0]
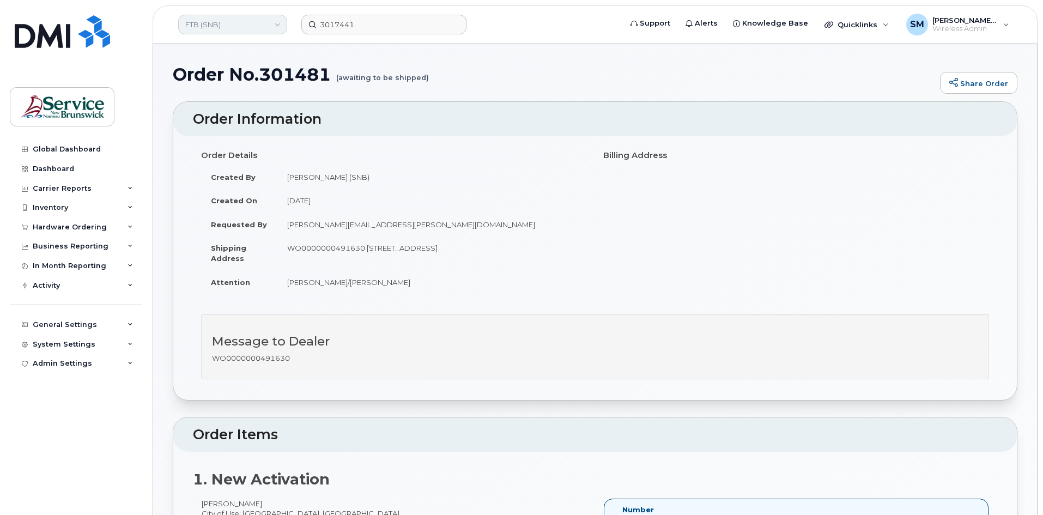
click at [271, 23] on link "FTB (SNB)" at bounding box center [232, 25] width 109 height 20
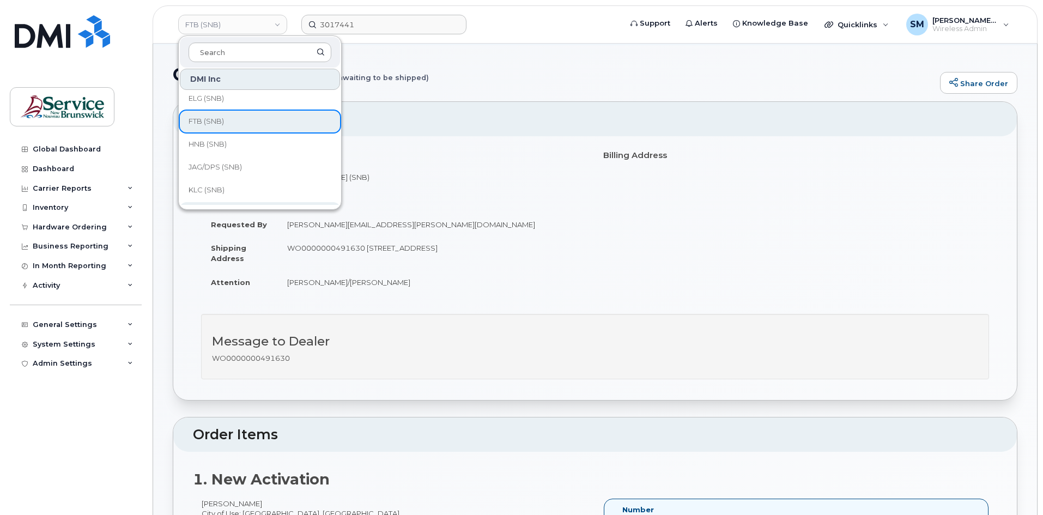
scroll to position [164, 0]
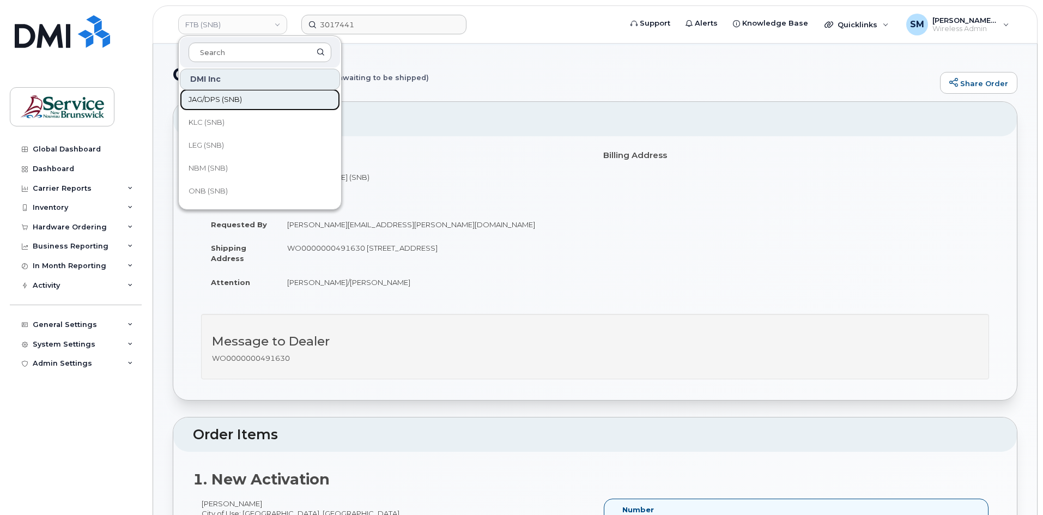
click at [246, 93] on link "JAG/DPS (SNB)" at bounding box center [260, 100] width 160 height 22
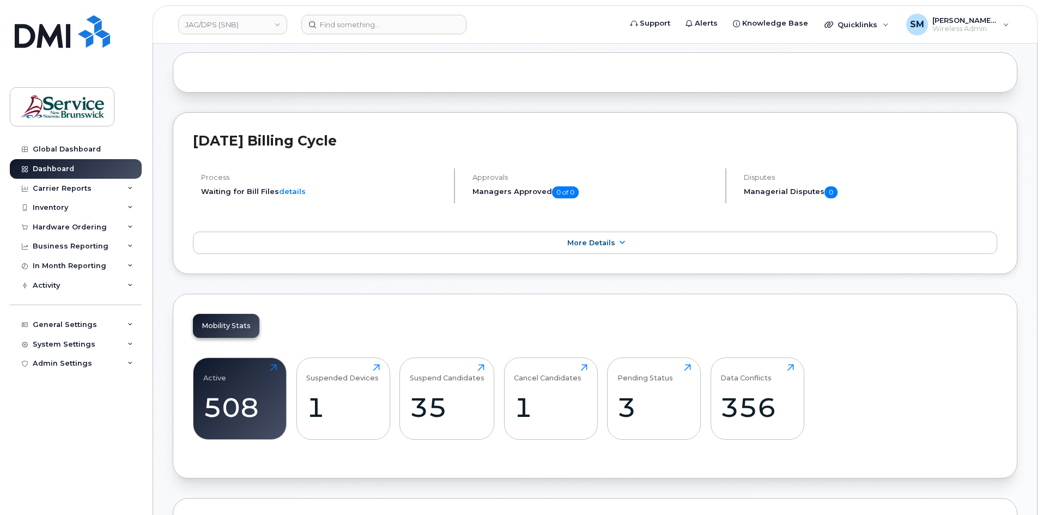
scroll to position [109, 0]
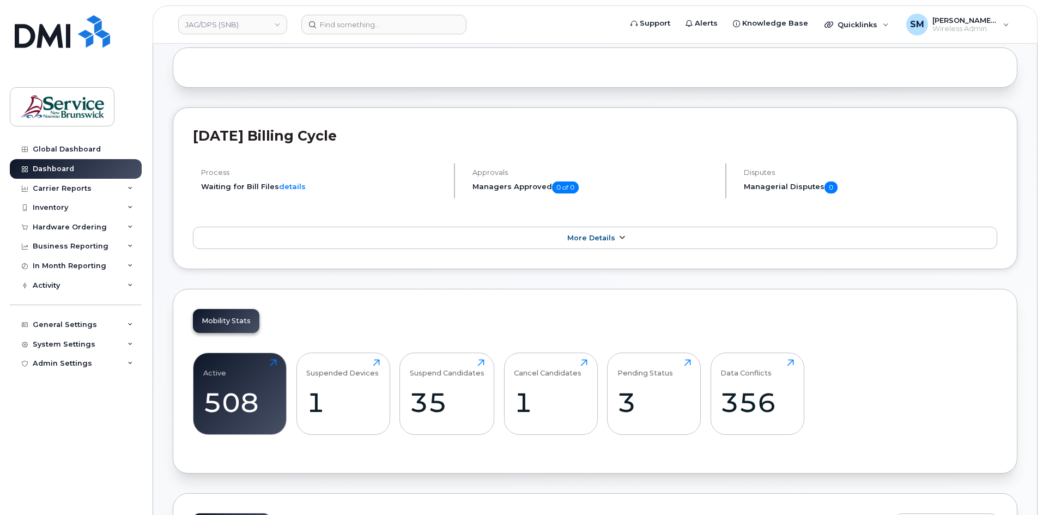
click at [595, 236] on span "More Details" at bounding box center [591, 238] width 48 height 8
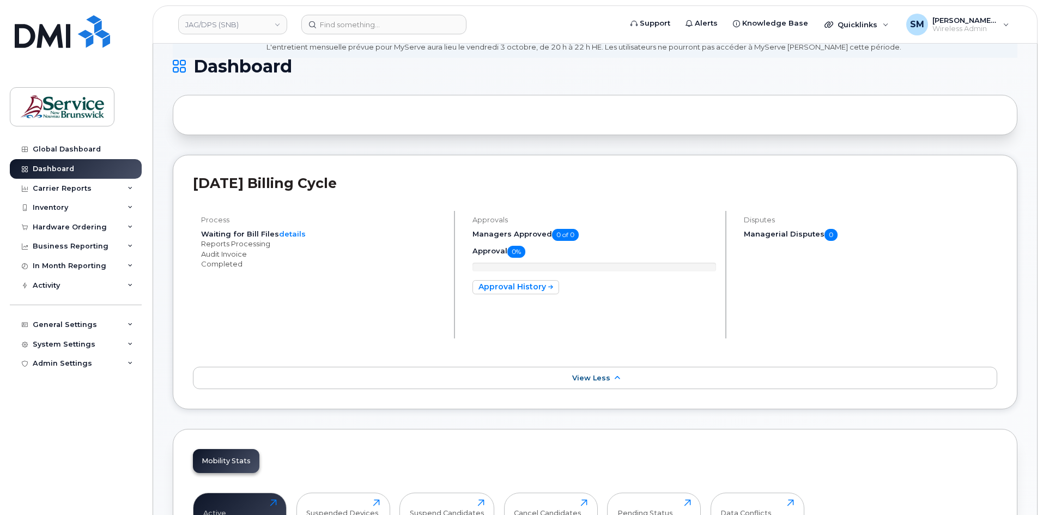
scroll to position [0, 0]
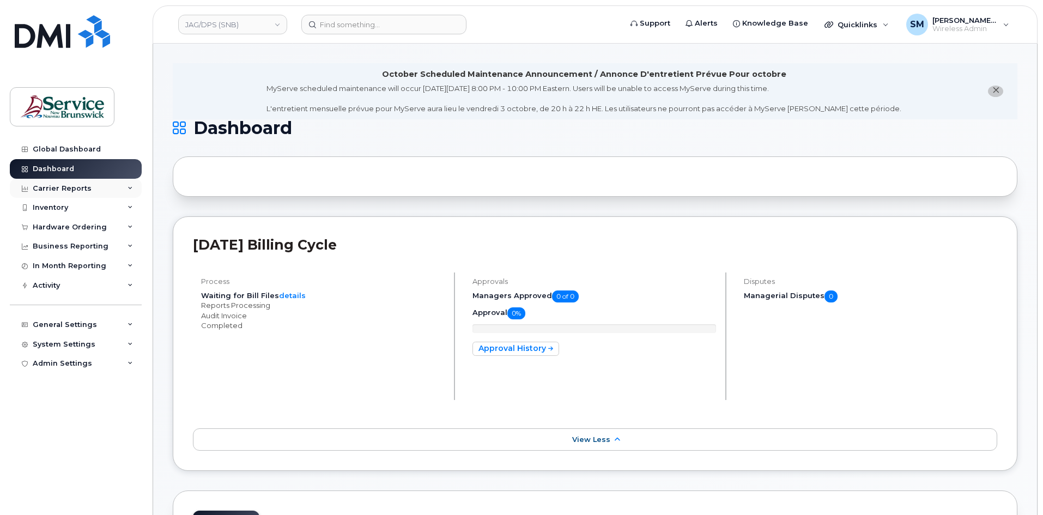
click at [96, 186] on div "Carrier Reports" at bounding box center [76, 189] width 132 height 20
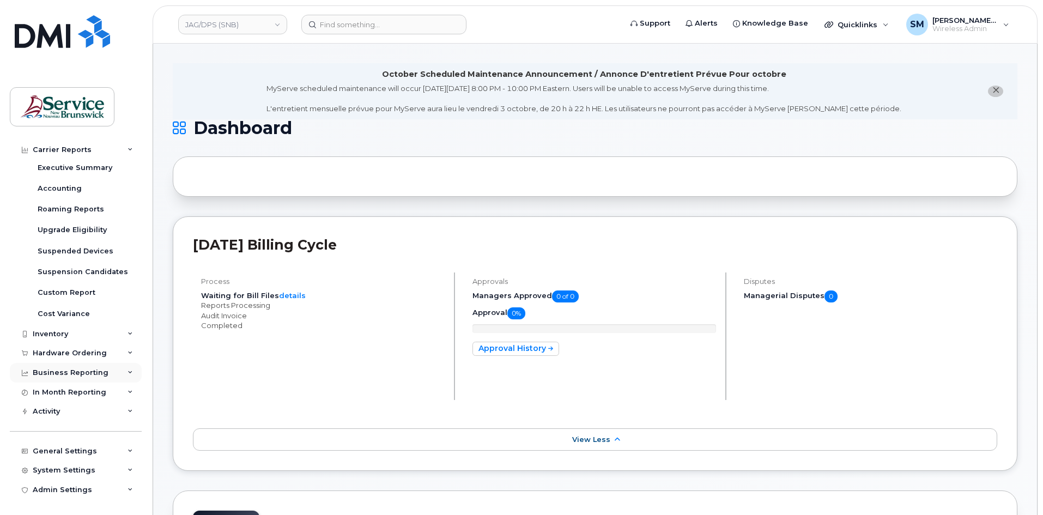
scroll to position [146, 0]
click at [94, 373] on div "Business Reporting" at bounding box center [71, 372] width 76 height 9
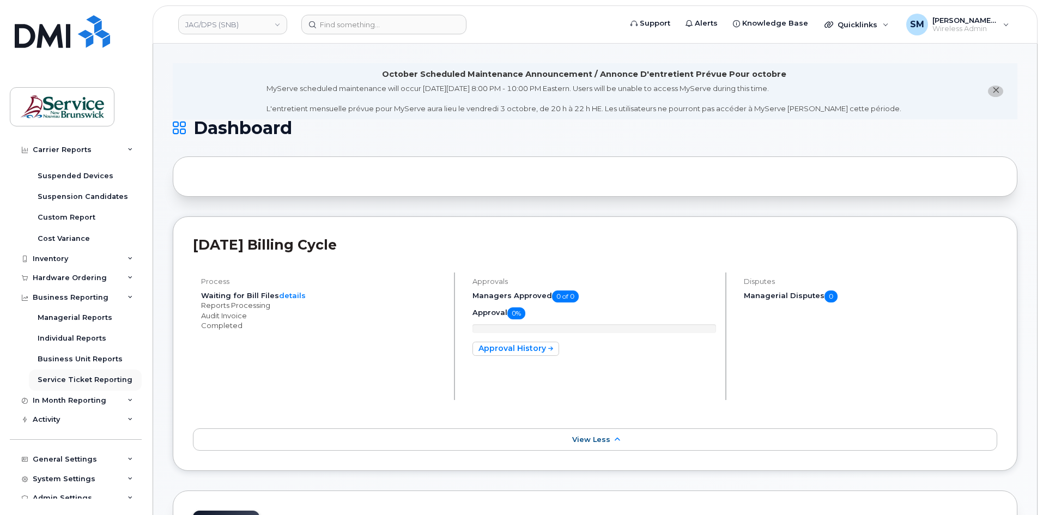
scroll to position [229, 0]
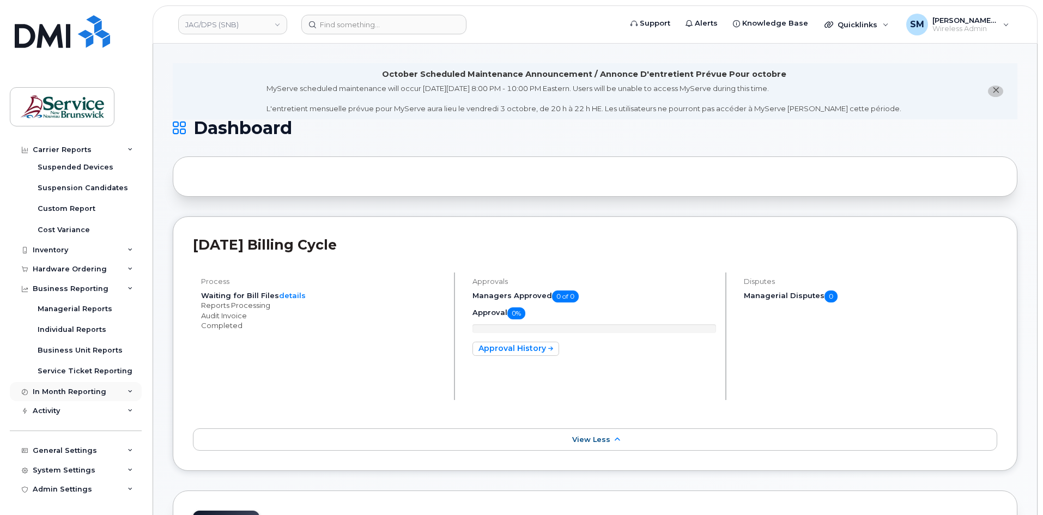
click at [89, 390] on div "In Month Reporting" at bounding box center [70, 392] width 74 height 9
click at [66, 474] on div "Activity" at bounding box center [76, 474] width 132 height 20
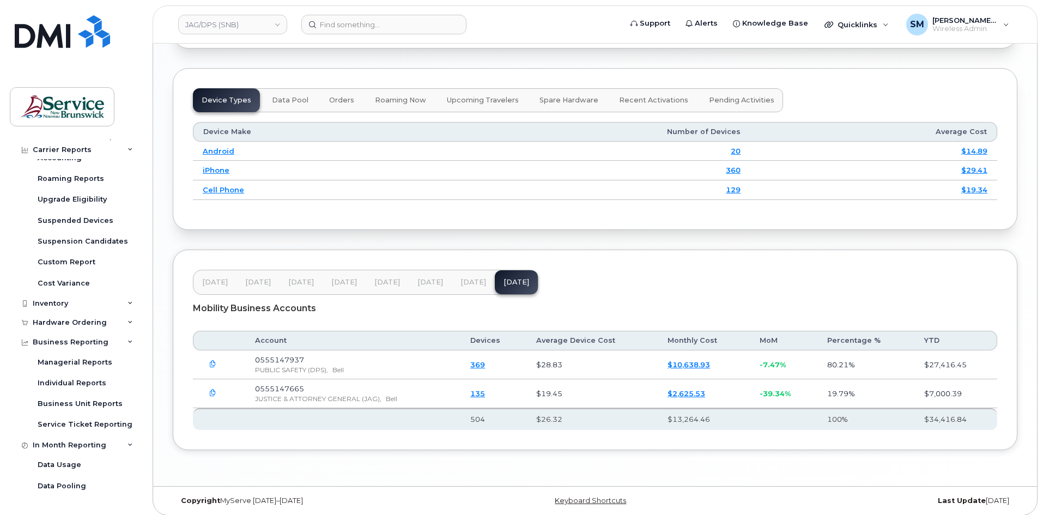
scroll to position [1502, 0]
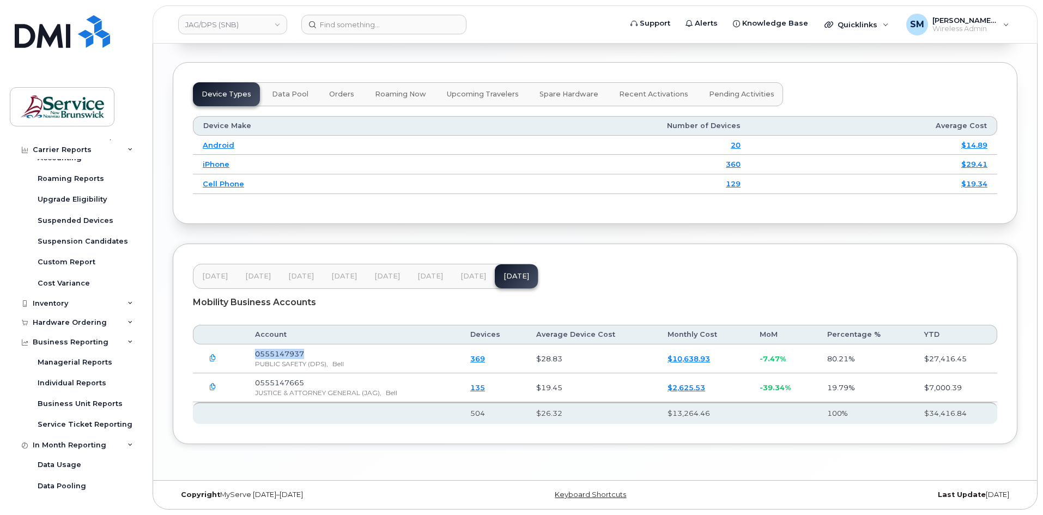
drag, startPoint x: 314, startPoint y: 353, endPoint x: 255, endPoint y: 356, distance: 59.5
click at [255, 356] on td "0555147937 PUBLIC SAFETY (DPS), Bell" at bounding box center [352, 358] width 215 height 29
copy span "0555147937"
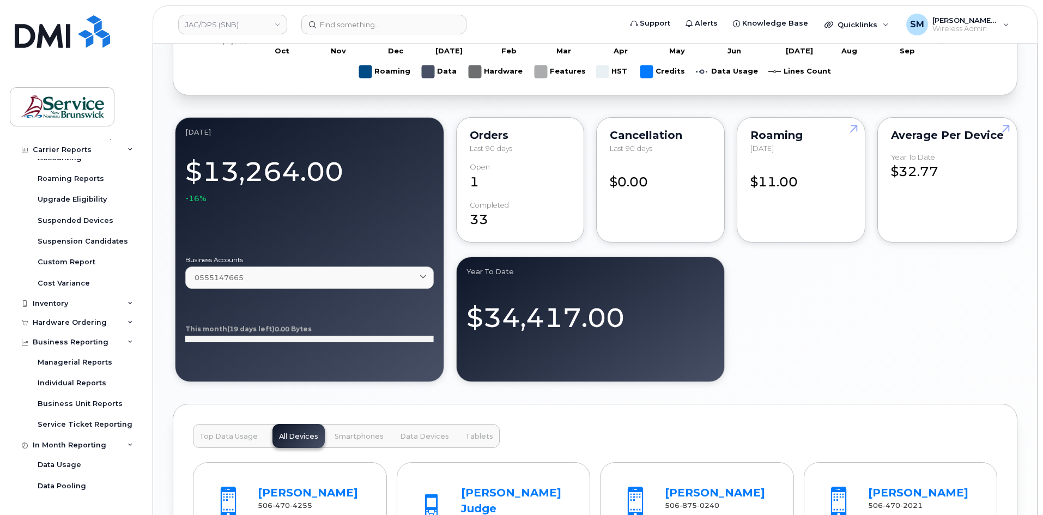
scroll to position [903, 0]
